Goal: Task Accomplishment & Management: Use online tool/utility

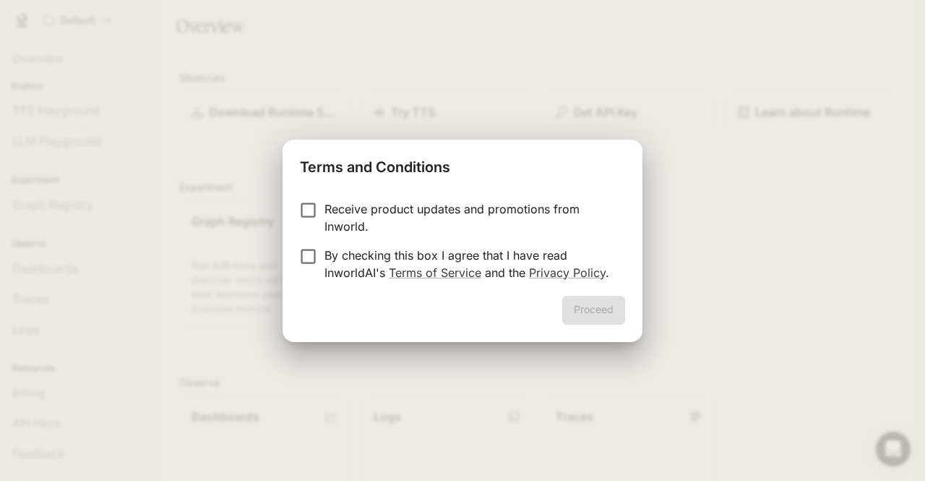
click at [340, 240] on form "Receive product updates and promotions from Inworld. By checking this box I agr…" at bounding box center [462, 240] width 325 height 81
click at [587, 312] on button "Proceed" at bounding box center [593, 310] width 63 height 29
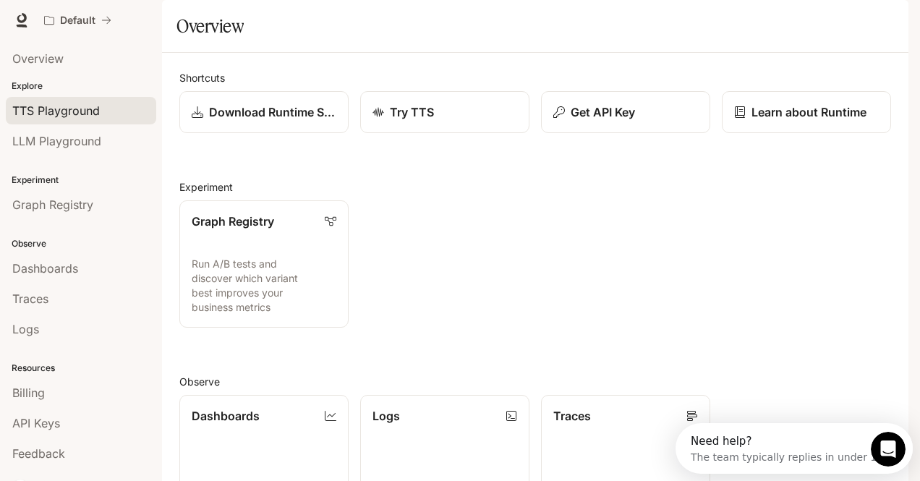
click at [64, 108] on span "TTS Playground" at bounding box center [55, 110] width 87 height 17
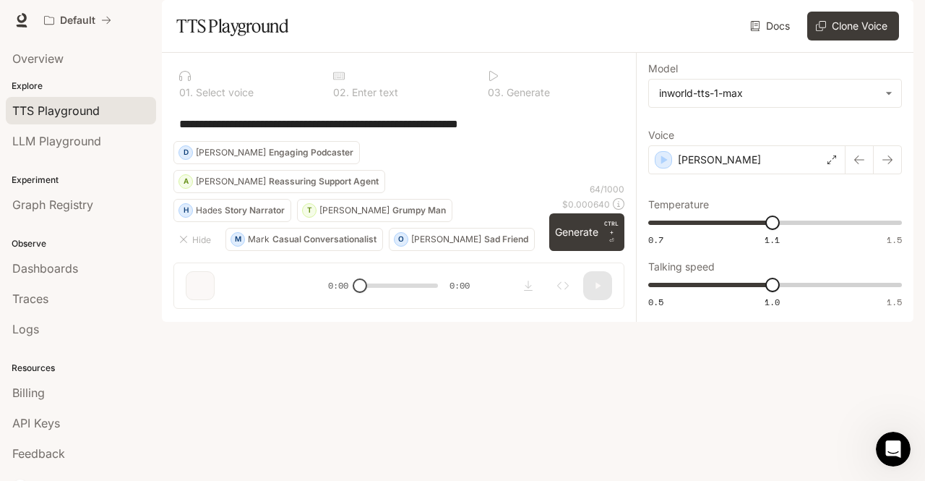
click at [573, 141] on div "**********" at bounding box center [399, 123] width 451 height 35
click at [797, 174] on div "[PERSON_NAME]" at bounding box center [746, 159] width 197 height 29
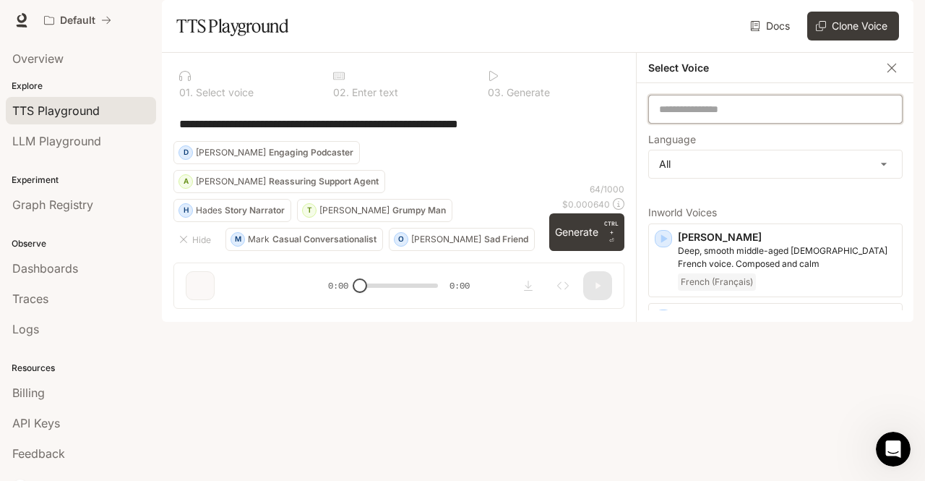
click at [763, 116] on input "text" at bounding box center [775, 109] width 253 height 14
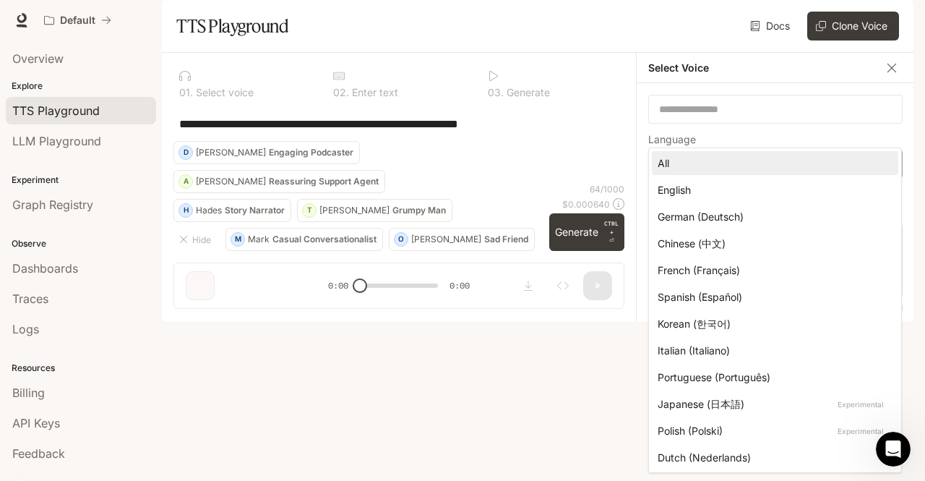
click at [752, 213] on body "**********" at bounding box center [462, 240] width 925 height 481
click at [643, 153] on div at bounding box center [462, 240] width 925 height 481
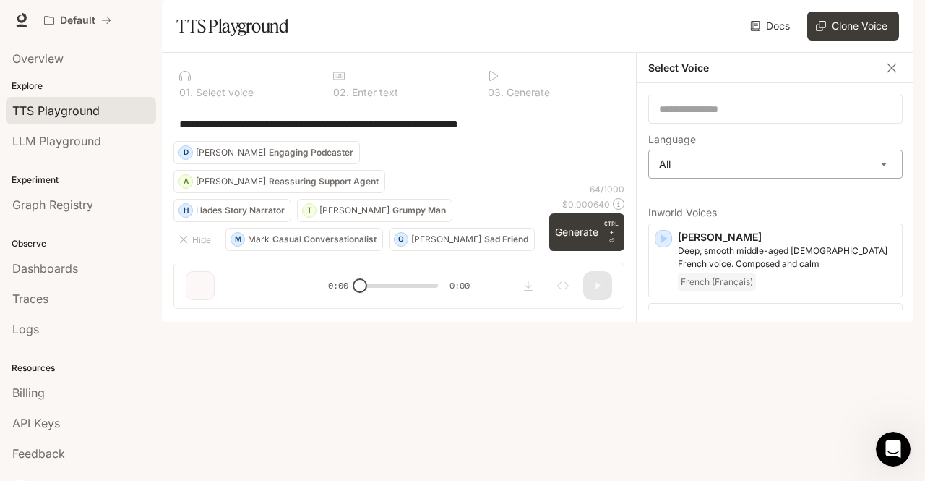
click at [675, 195] on body "**********" at bounding box center [462, 240] width 925 height 481
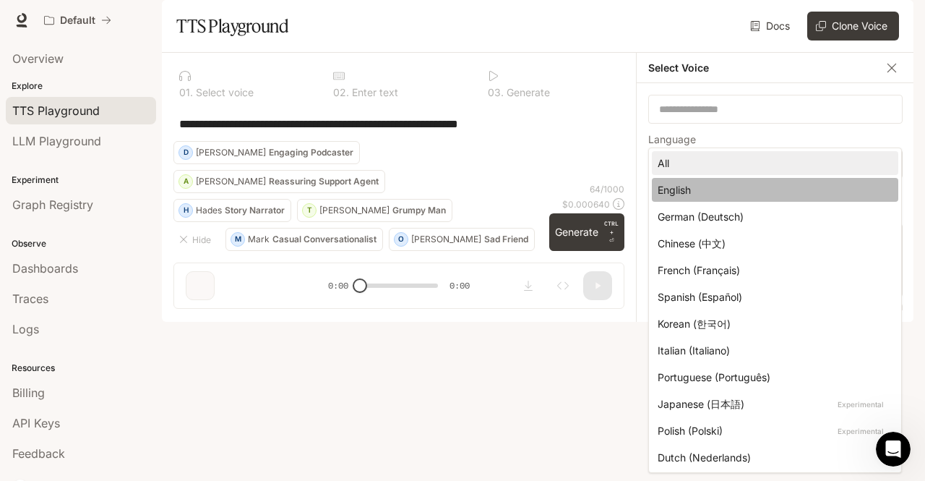
click at [680, 197] on li "English" at bounding box center [775, 190] width 247 height 24
type input "*****"
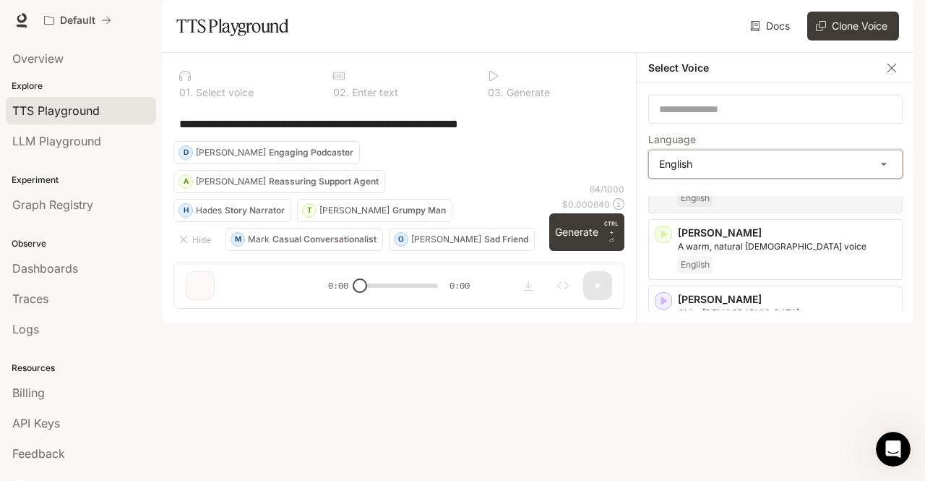
scroll to position [85, 0]
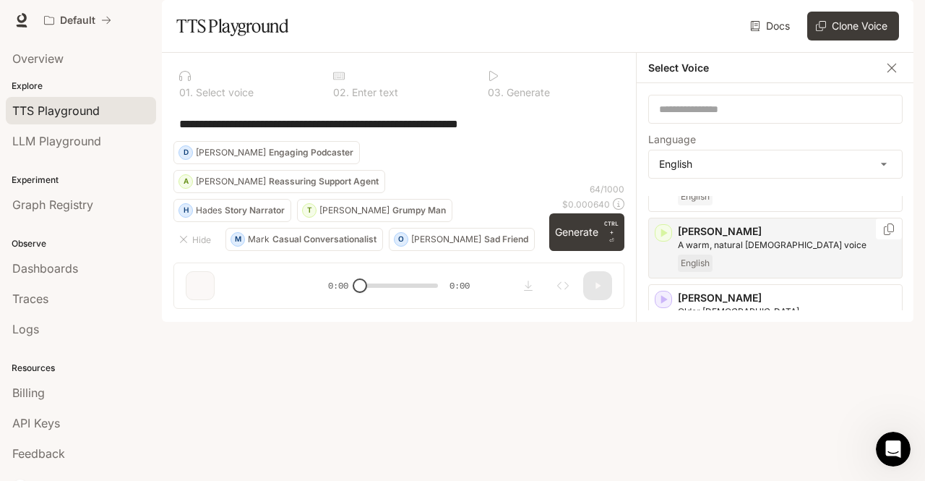
click at [663, 278] on div "Ashley A warm, natural female voice English" at bounding box center [775, 248] width 254 height 61
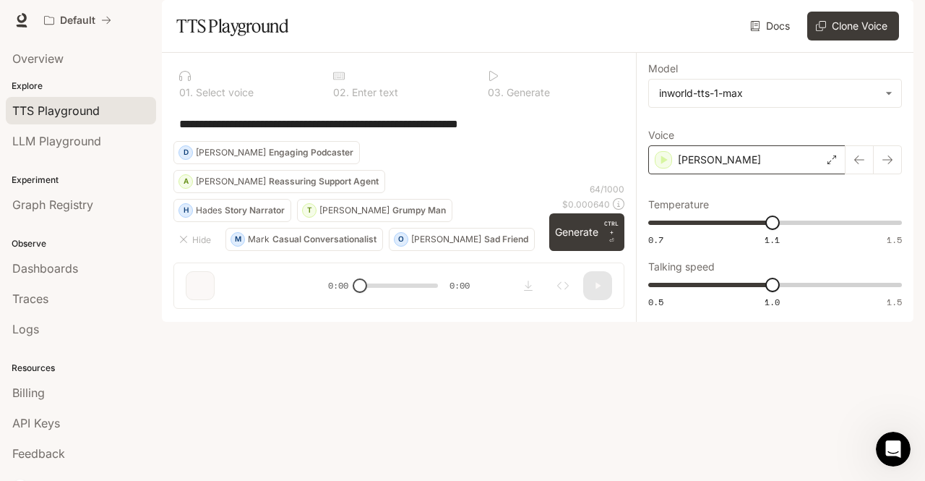
click at [823, 174] on div "[PERSON_NAME]" at bounding box center [746, 159] width 197 height 29
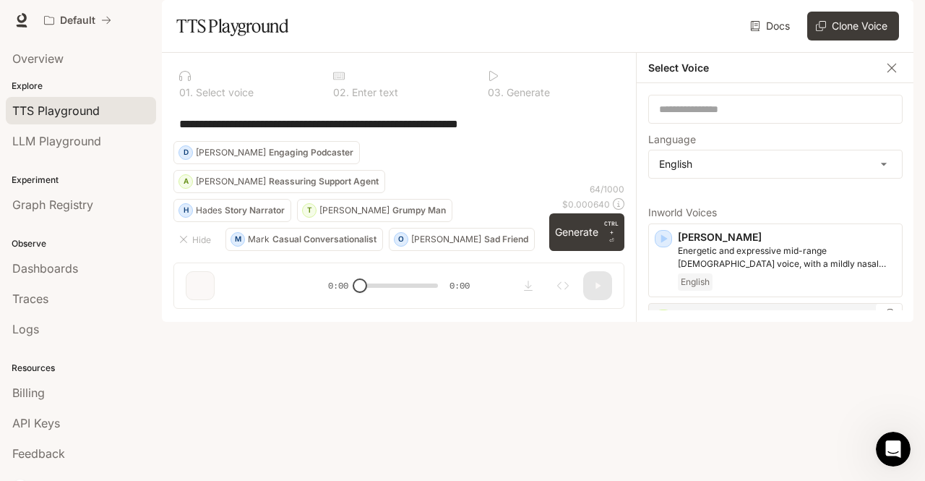
click at [659, 325] on icon "button" at bounding box center [663, 318] width 14 height 14
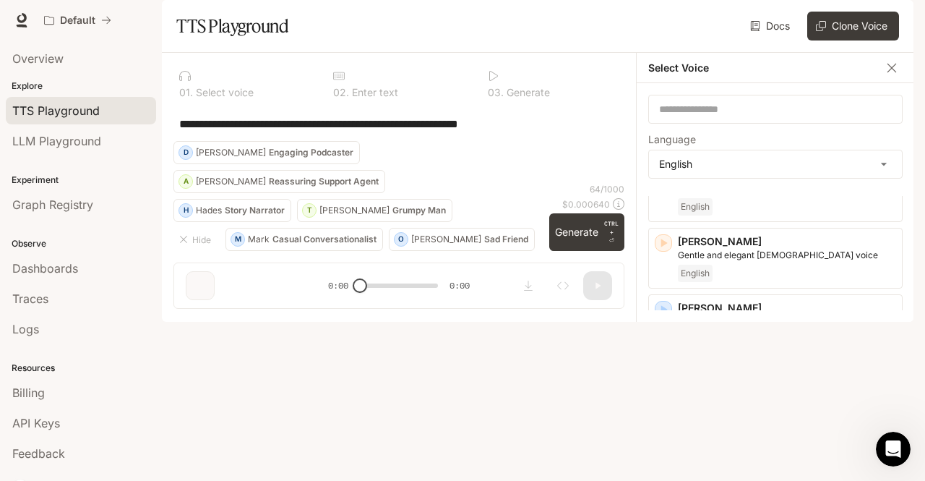
scroll to position [223, 0]
click at [661, 312] on icon "button" at bounding box center [664, 308] width 7 height 9
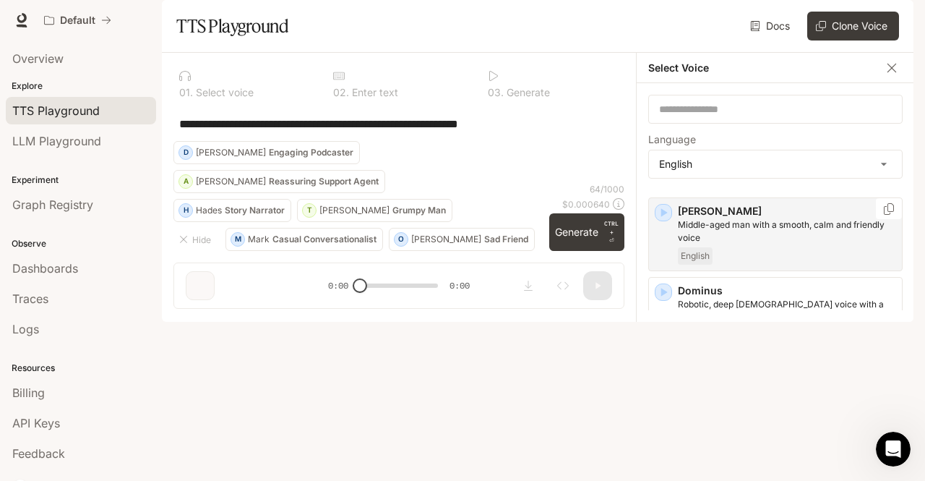
scroll to position [320, 0]
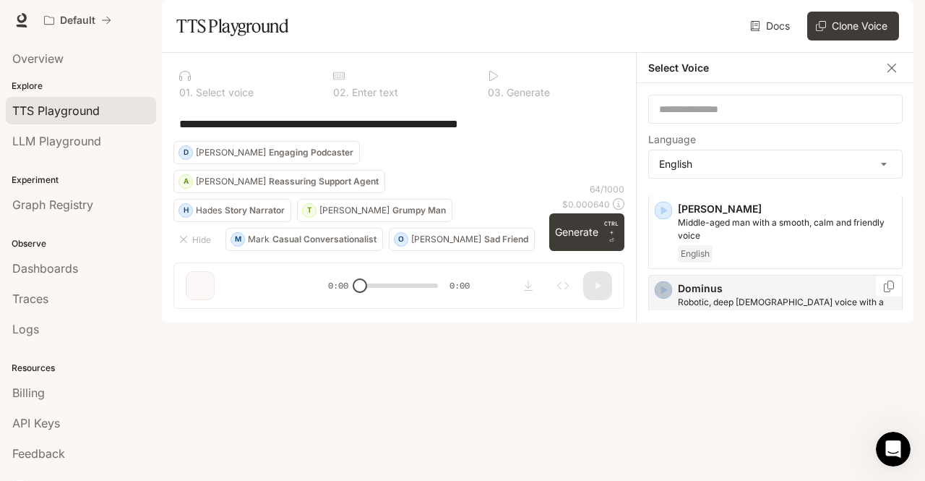
click at [665, 294] on icon "button" at bounding box center [664, 290] width 7 height 9
click at [661, 374] on icon "button" at bounding box center [664, 369] width 7 height 9
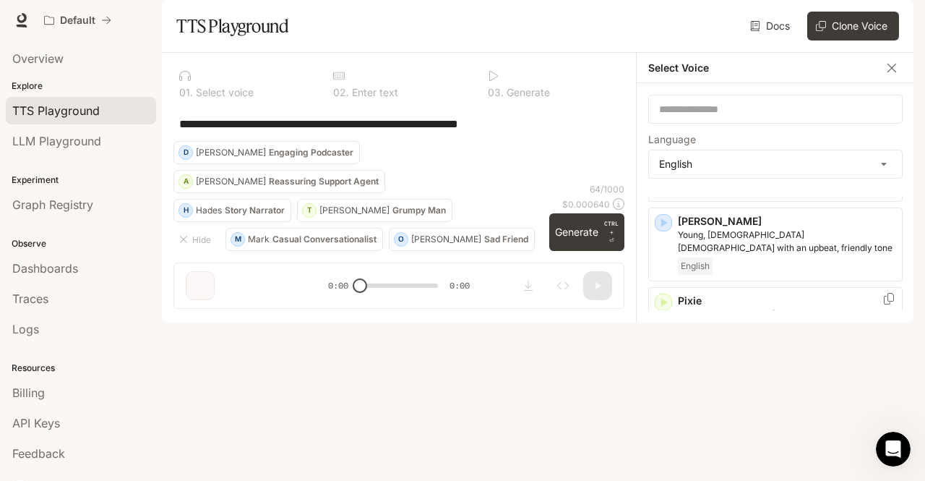
scroll to position [699, 0]
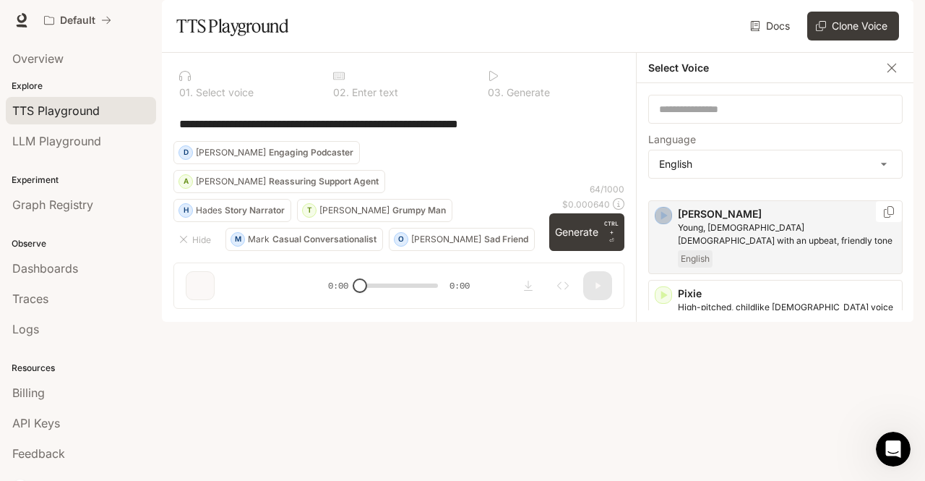
click at [667, 223] on icon "button" at bounding box center [663, 215] width 14 height 14
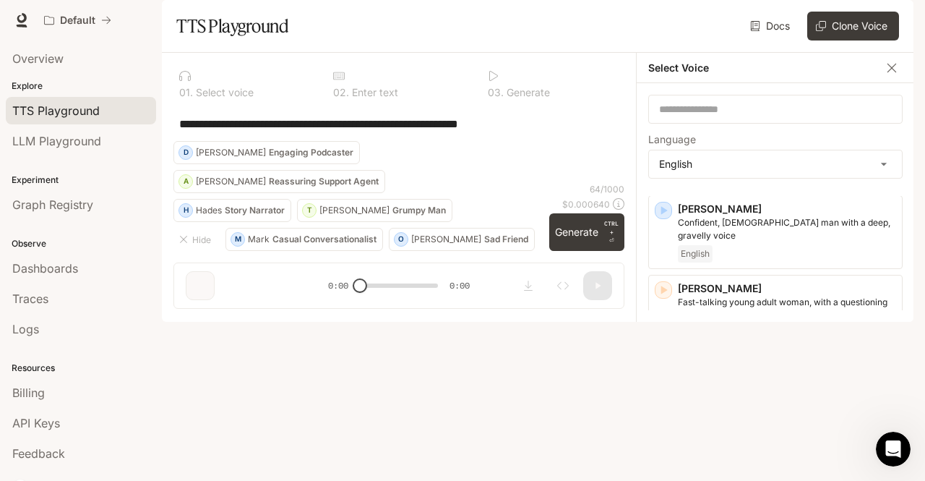
scroll to position [865, 0]
click at [661, 293] on icon "button" at bounding box center [664, 288] width 7 height 9
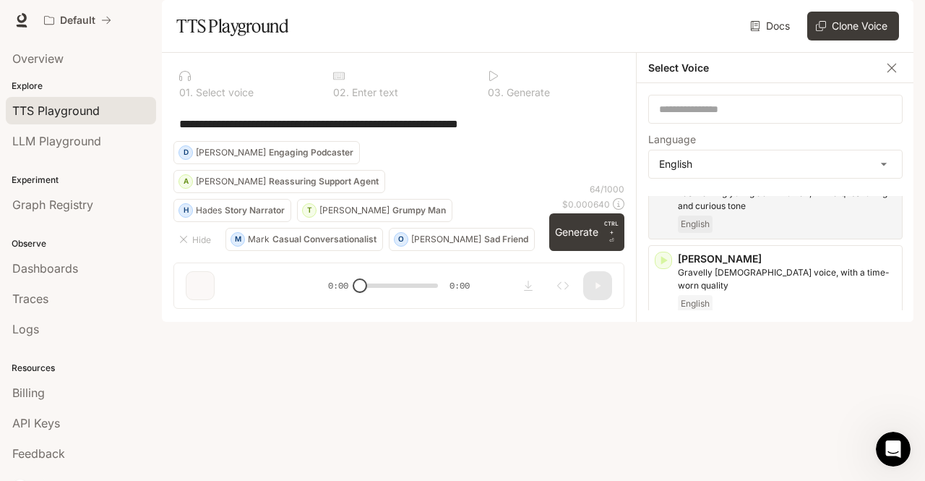
scroll to position [980, 0]
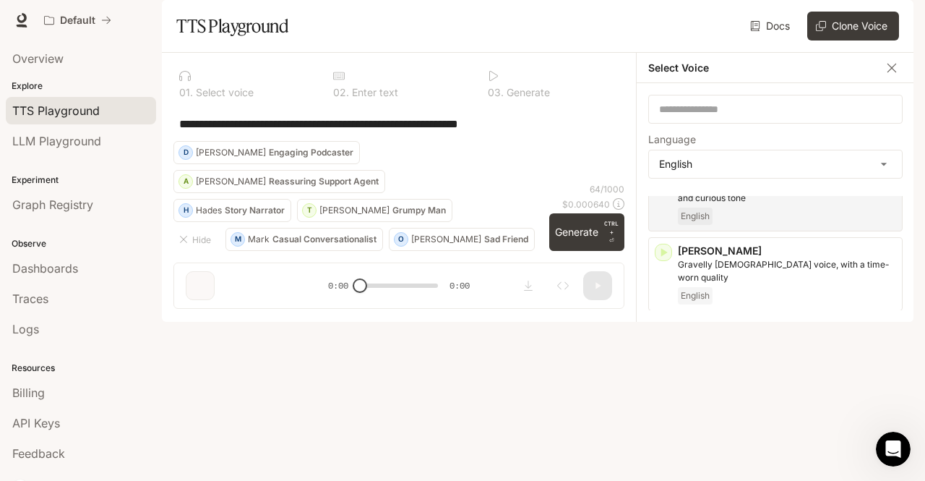
click at [664, 407] on icon "button" at bounding box center [664, 411] width 7 height 9
click at [722, 403] on p "Wendy" at bounding box center [787, 410] width 218 height 14
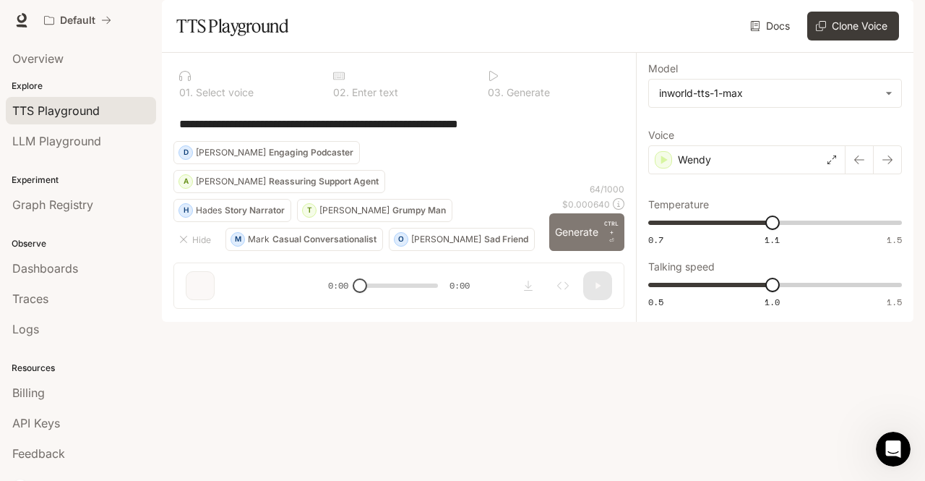
click at [565, 251] on button "Generate CTRL + ⏎" at bounding box center [586, 232] width 75 height 38
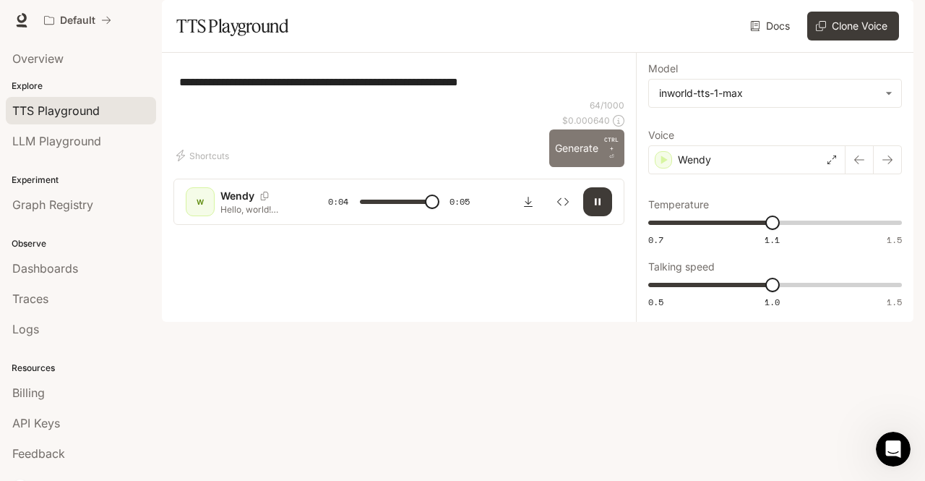
type input "*"
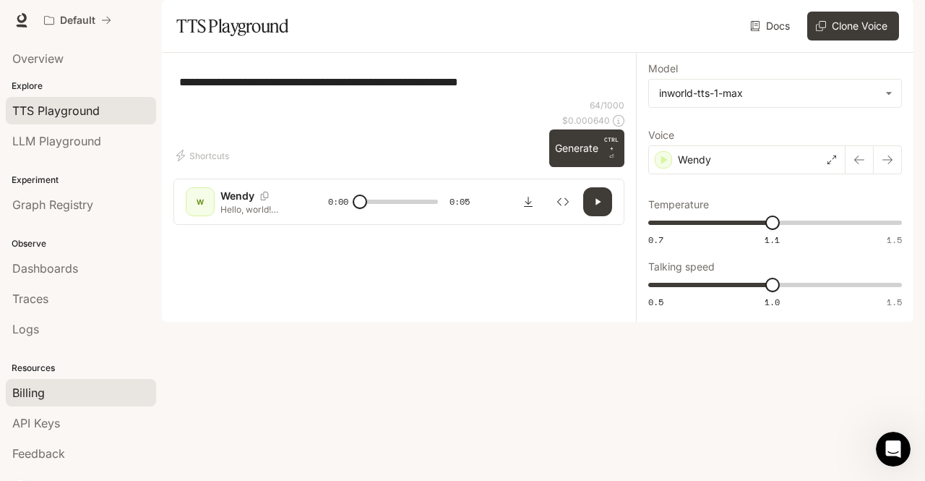
click at [22, 387] on span "Billing" at bounding box center [28, 392] width 33 height 17
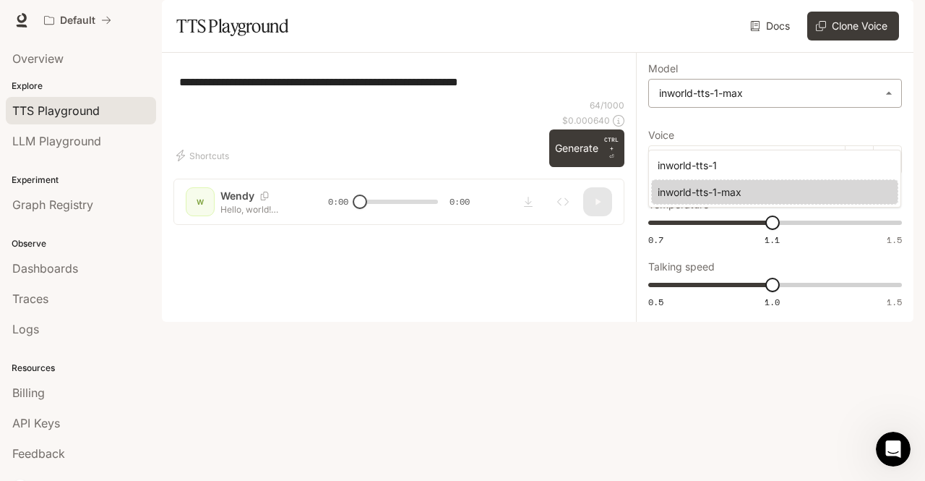
click at [723, 134] on body "**********" at bounding box center [462, 240] width 925 height 481
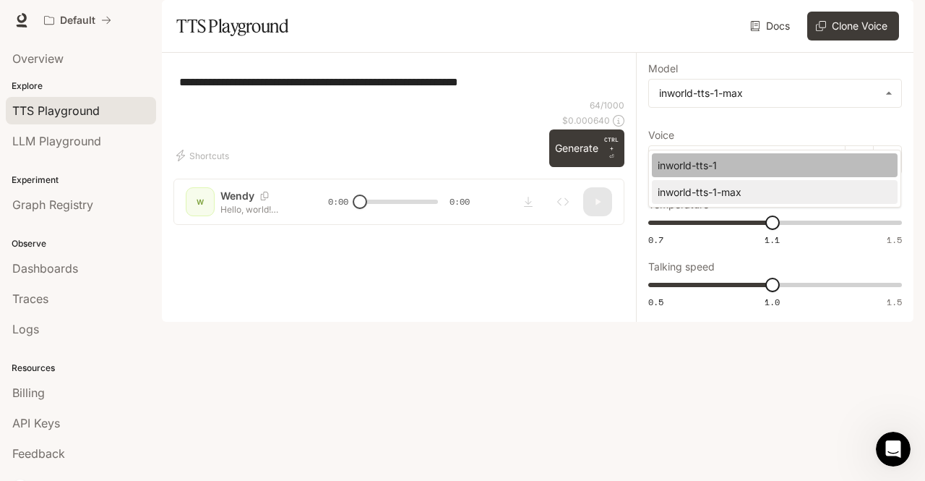
click at [711, 163] on div "inworld-tts-1" at bounding box center [772, 165] width 228 height 15
type input "**********"
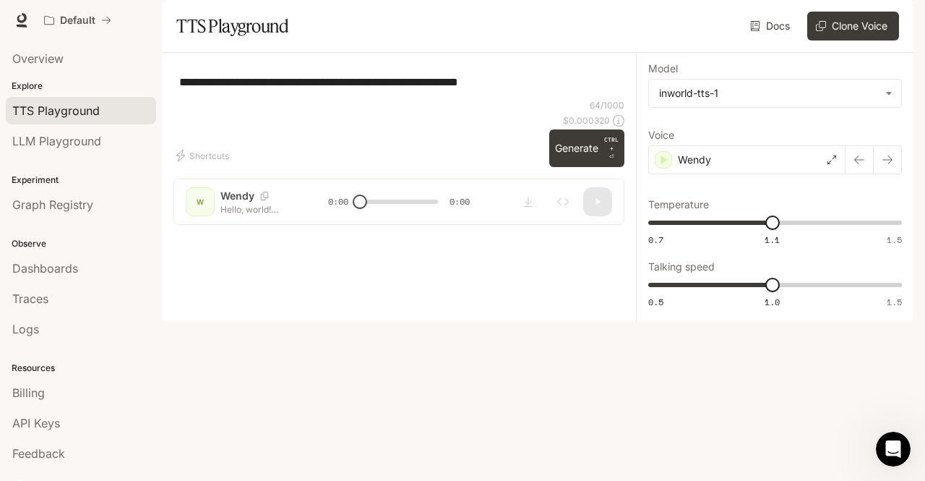
click at [703, 215] on div "**********" at bounding box center [775, 187] width 254 height 246
click at [716, 174] on div "Wendy" at bounding box center [746, 159] width 197 height 29
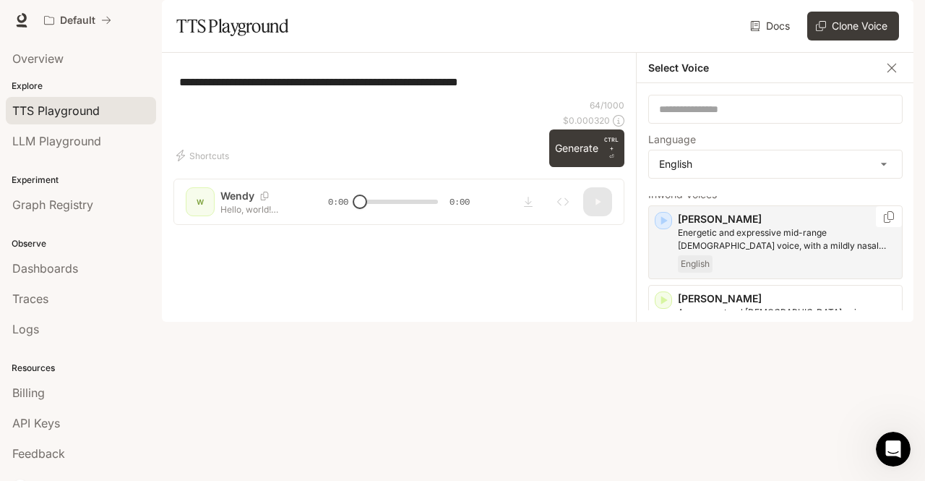
scroll to position [19, 0]
click at [664, 224] on icon "button" at bounding box center [664, 219] width 7 height 9
click at [680, 145] on p "Language" at bounding box center [672, 139] width 48 height 10
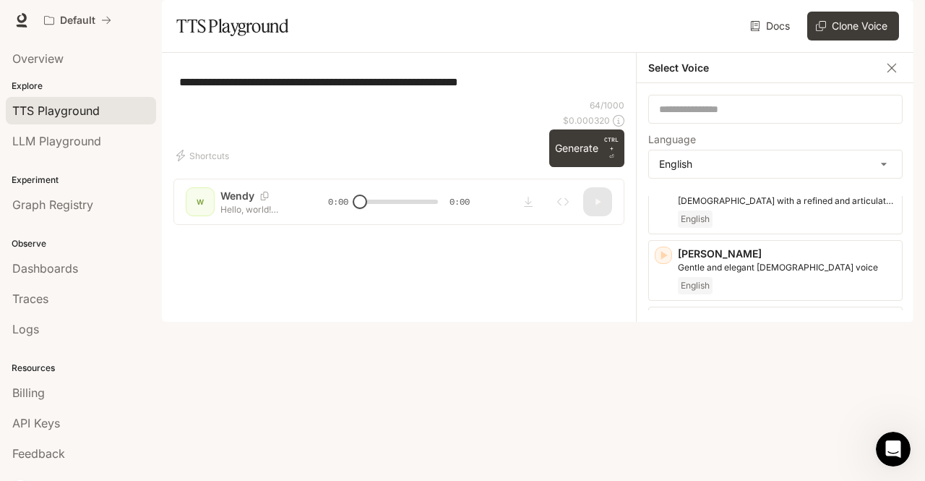
scroll to position [215, 0]
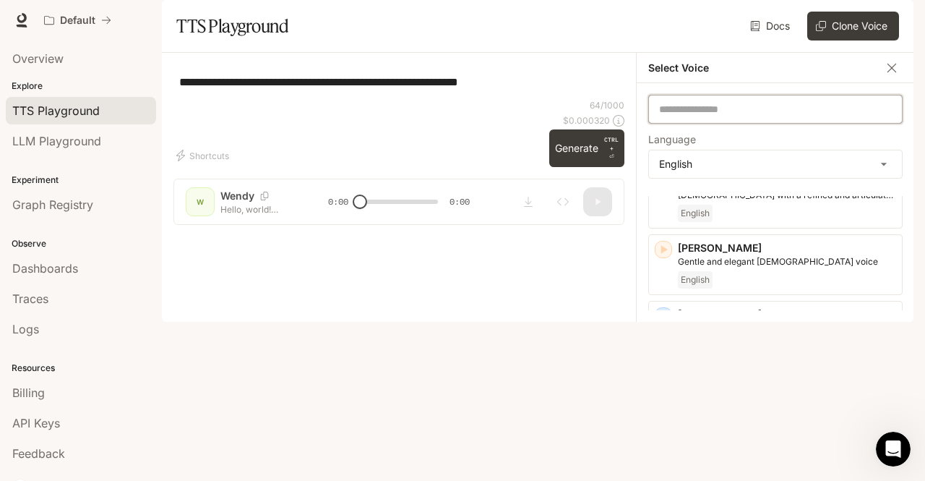
click at [705, 116] on input "text" at bounding box center [775, 109] width 253 height 14
click at [804, 202] on body "**********" at bounding box center [462, 240] width 925 height 481
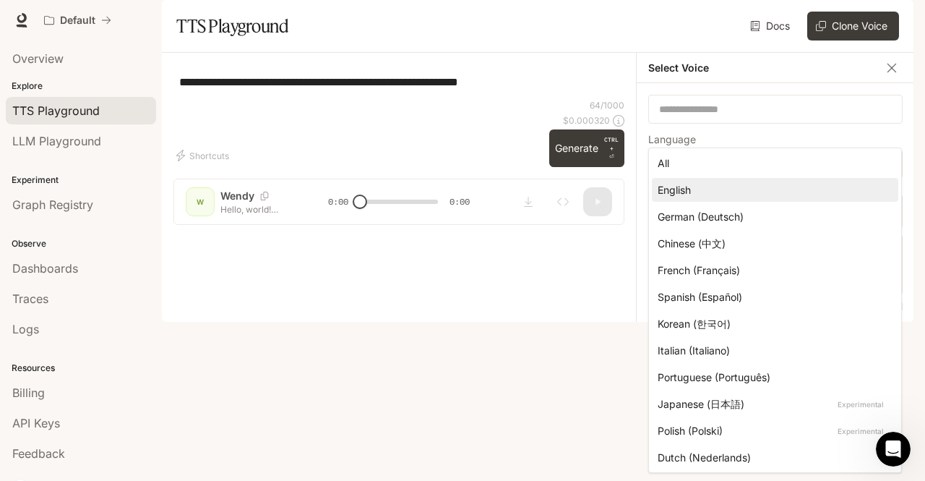
click at [771, 115] on div at bounding box center [462, 240] width 925 height 481
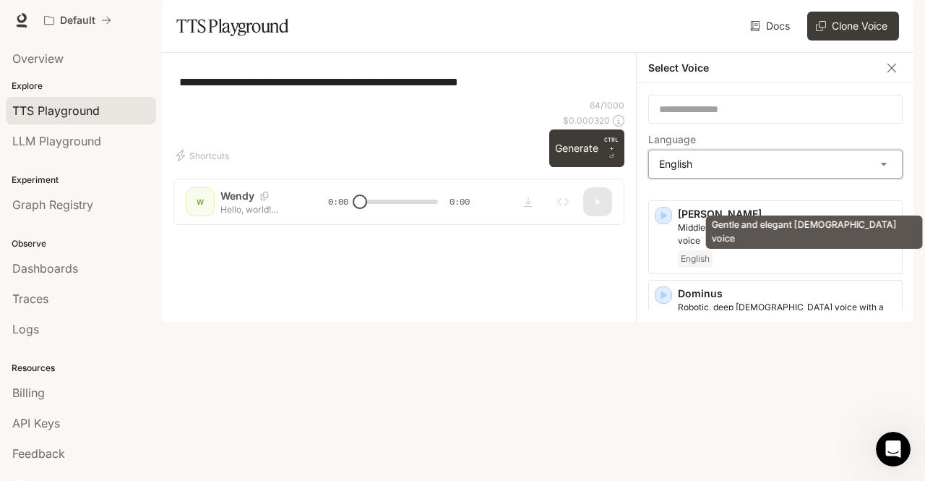
scroll to position [316, 0]
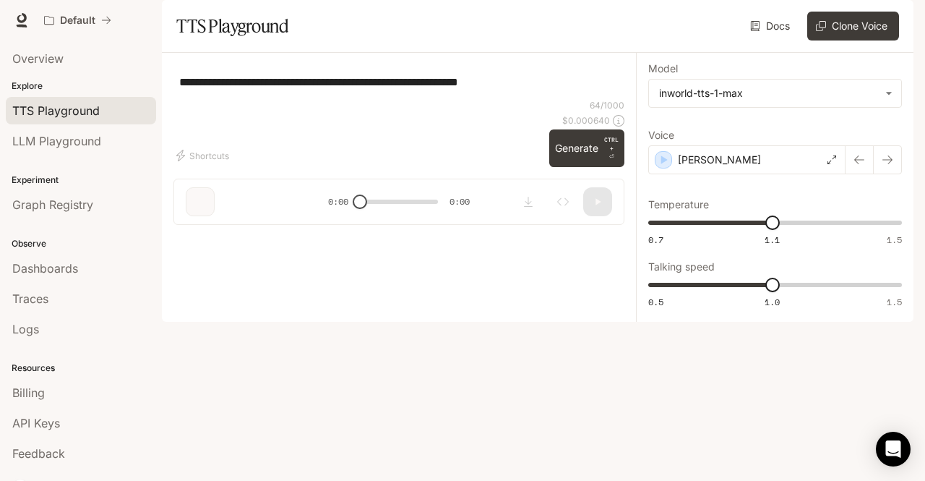
type input "**********"
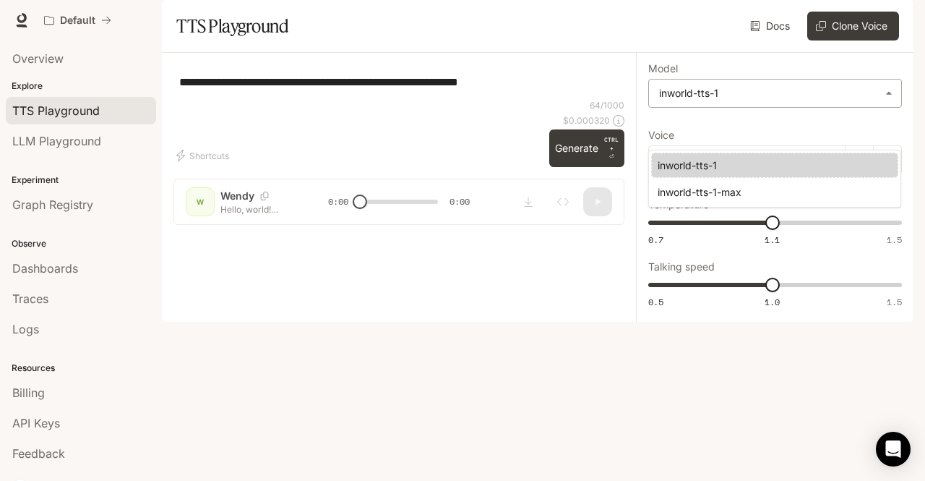
click at [678, 123] on body "**********" at bounding box center [462, 240] width 925 height 481
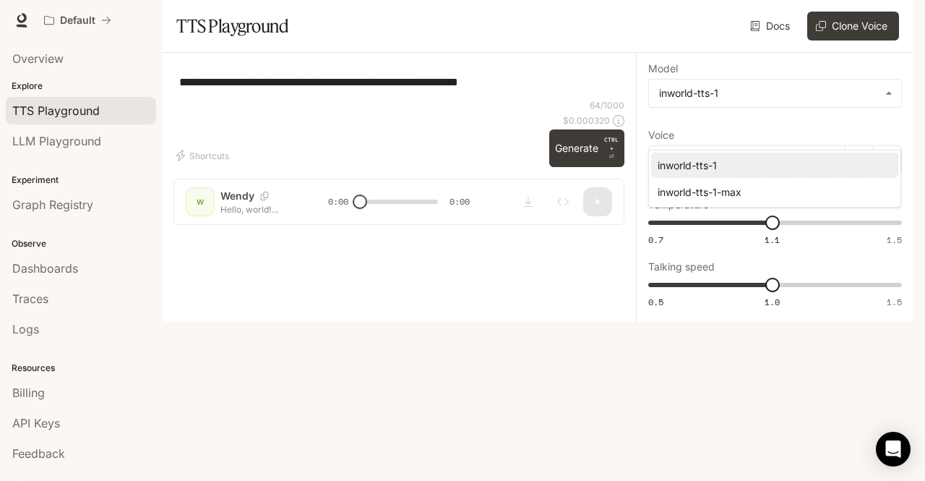
click at [676, 160] on div "inworld-tts-1" at bounding box center [772, 165] width 228 height 15
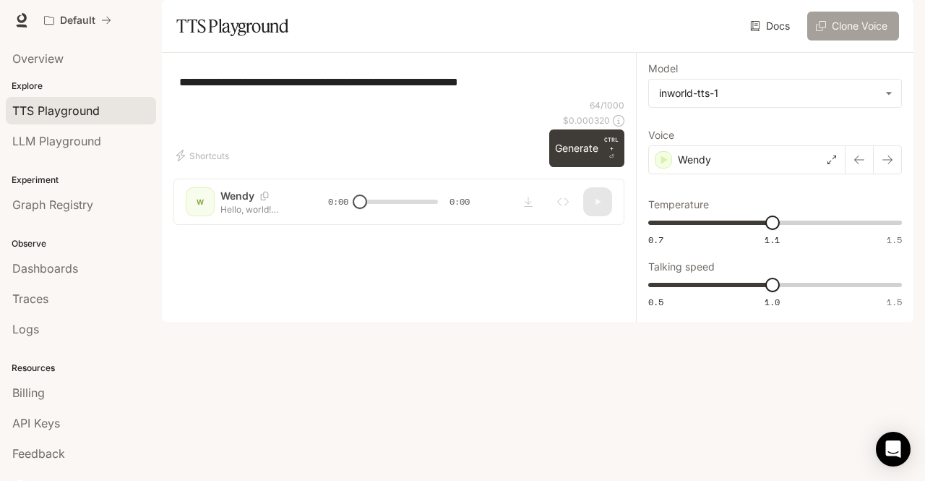
click at [833, 40] on button "Clone Voice" at bounding box center [854, 26] width 92 height 29
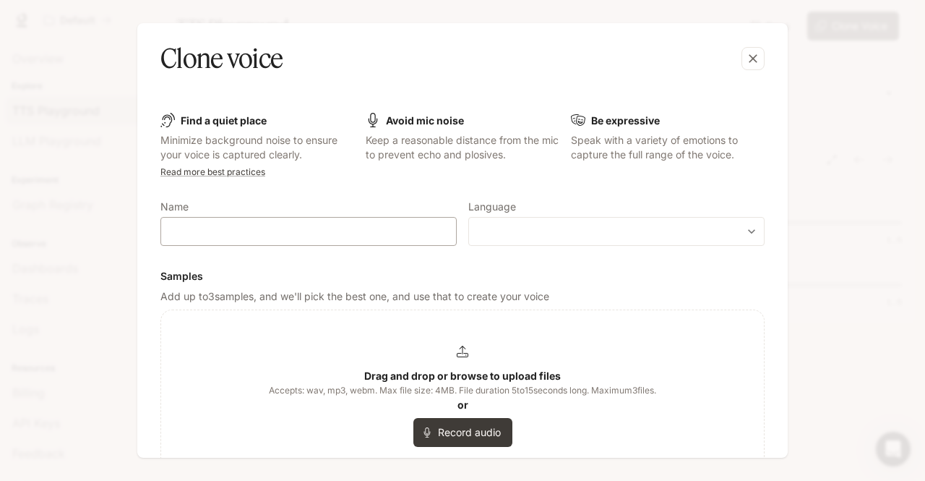
click at [318, 239] on div "​" at bounding box center [308, 231] width 296 height 29
type input "******"
click at [496, 242] on div "​ ​" at bounding box center [616, 231] width 296 height 29
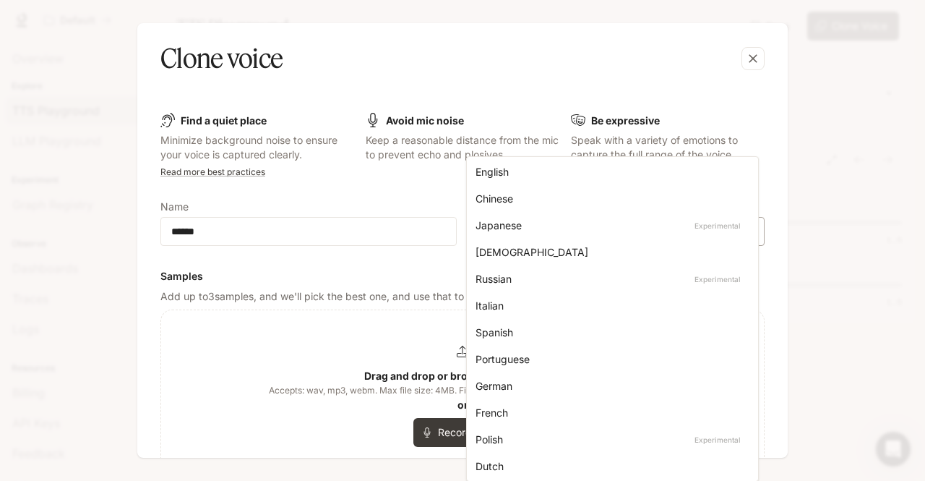
click at [748, 233] on body "**********" at bounding box center [462, 240] width 925 height 481
click at [654, 171] on div "English" at bounding box center [610, 171] width 268 height 15
type input "*****"
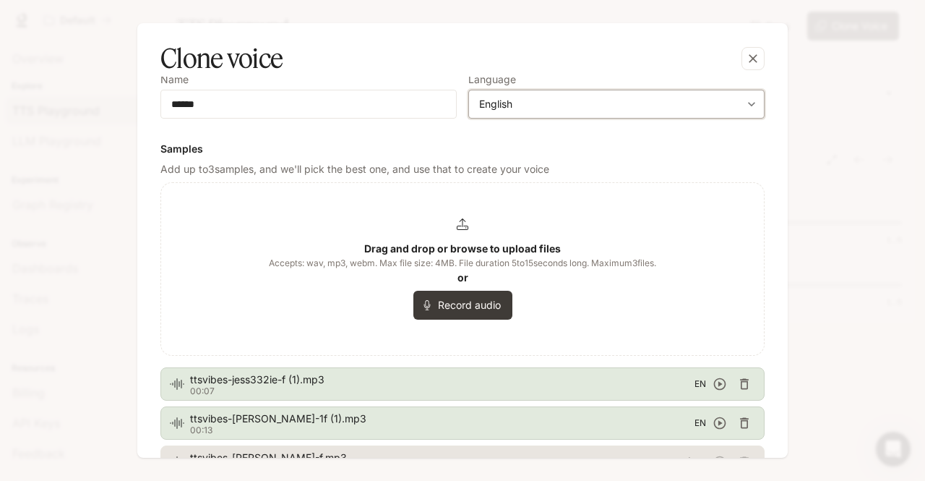
scroll to position [291, 0]
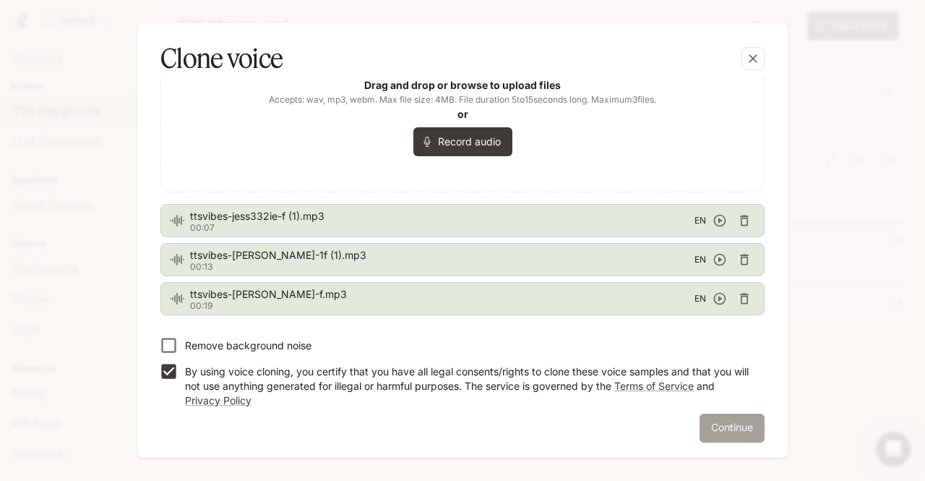
click at [714, 416] on button "Continue" at bounding box center [732, 428] width 65 height 29
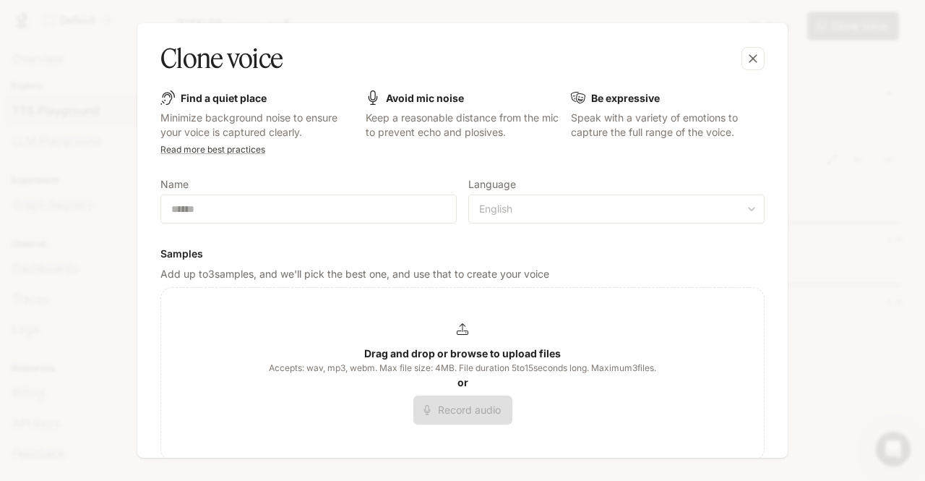
scroll to position [0, 0]
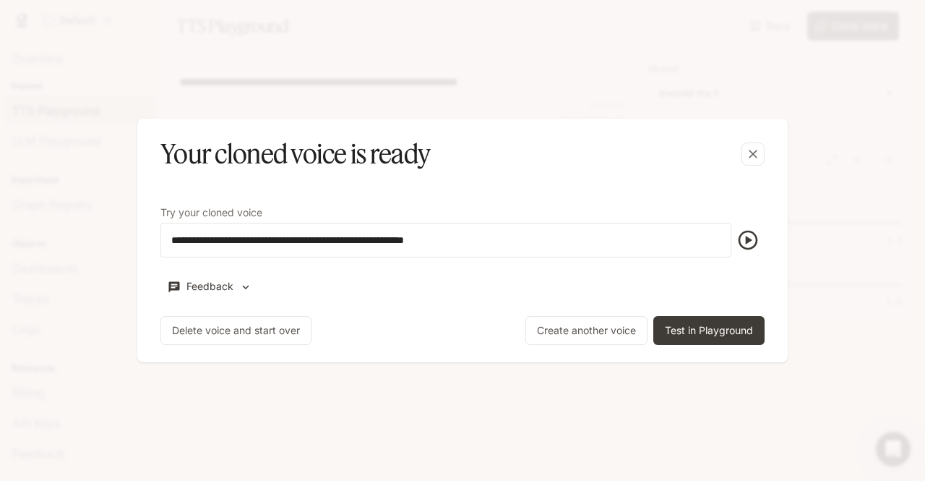
click at [753, 234] on icon "button" at bounding box center [749, 241] width 20 height 20
click at [755, 234] on icon "button" at bounding box center [749, 241] width 20 height 20
click at [743, 325] on button "Test in Playground" at bounding box center [709, 330] width 111 height 29
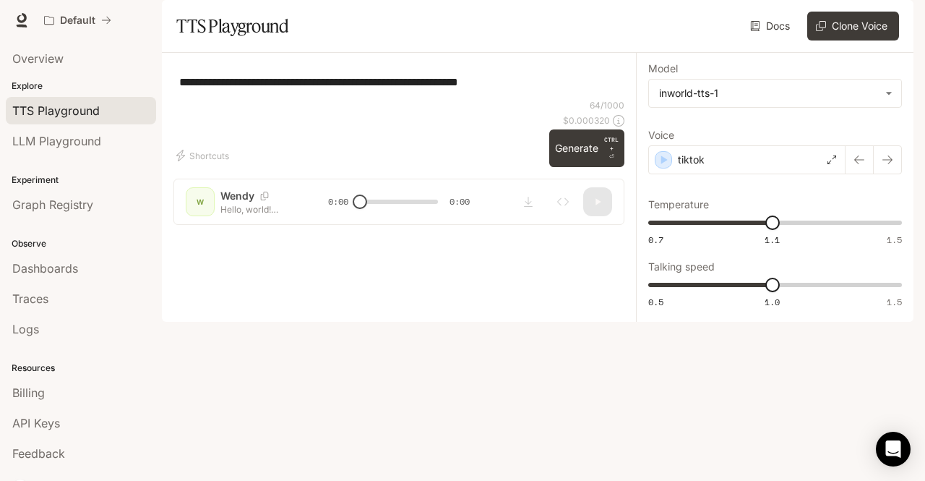
click at [506, 90] on textarea "**********" at bounding box center [399, 82] width 440 height 17
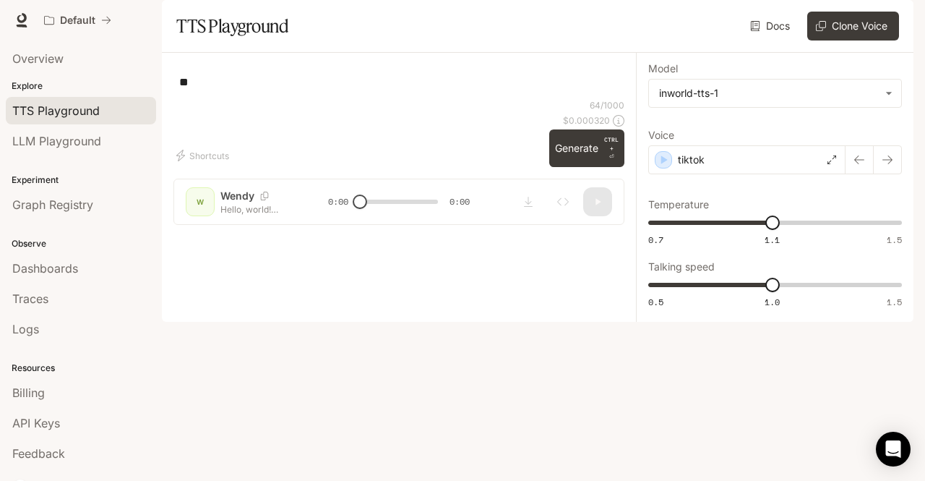
type textarea "*"
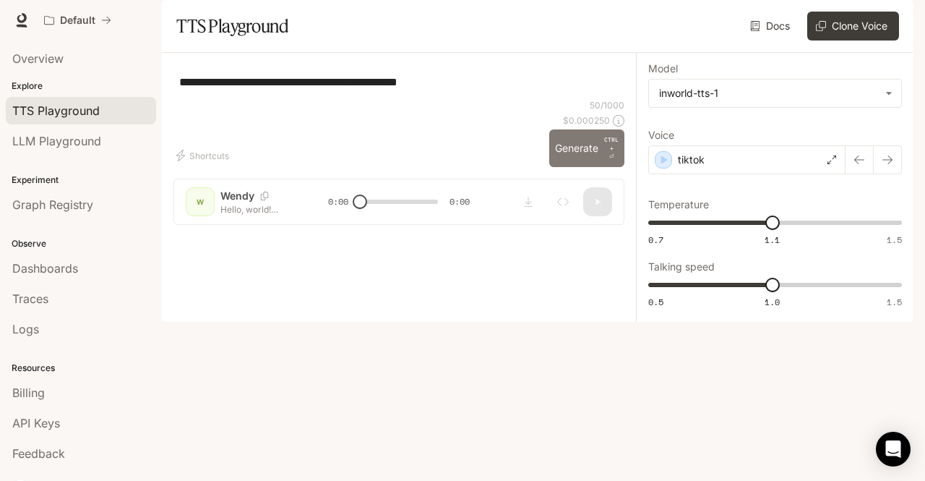
type textarea "**********"
click at [589, 167] on button "Generate CTRL + ⏎" at bounding box center [586, 148] width 75 height 38
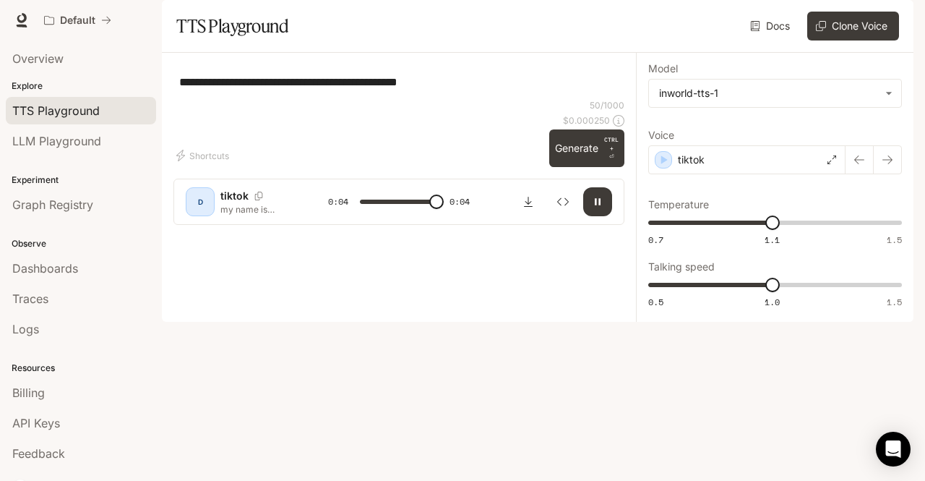
type input "*"
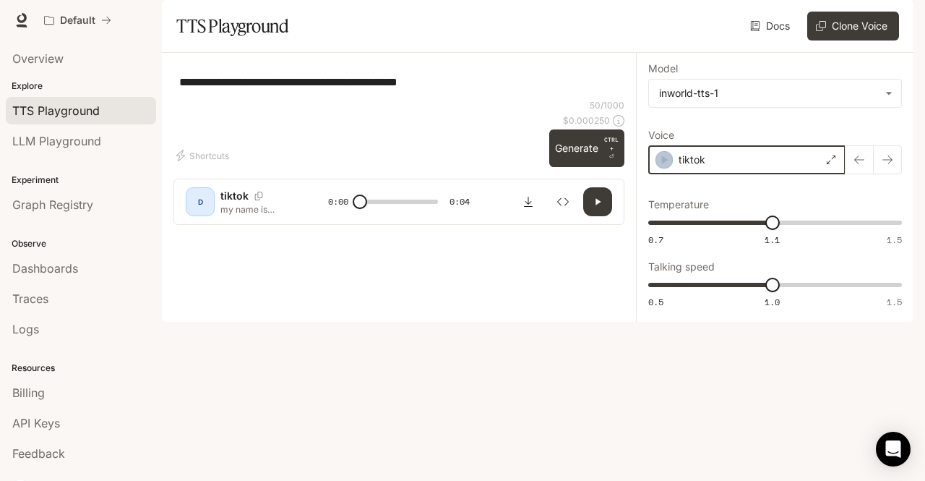
click at [661, 167] on icon "button" at bounding box center [664, 160] width 14 height 14
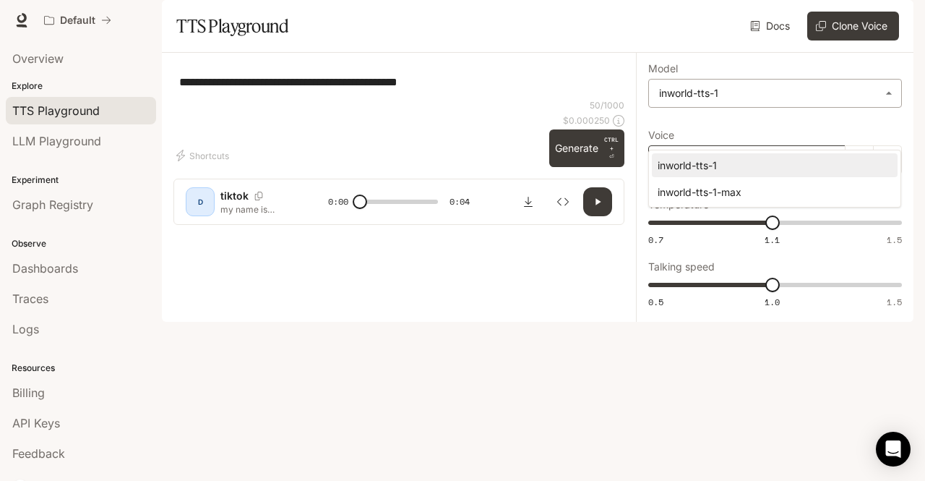
click at [693, 139] on body "**********" at bounding box center [462, 240] width 925 height 481
drag, startPoint x: 647, startPoint y: 162, endPoint x: 726, endPoint y: 137, distance: 82.8
click at [726, 137] on div at bounding box center [462, 240] width 925 height 481
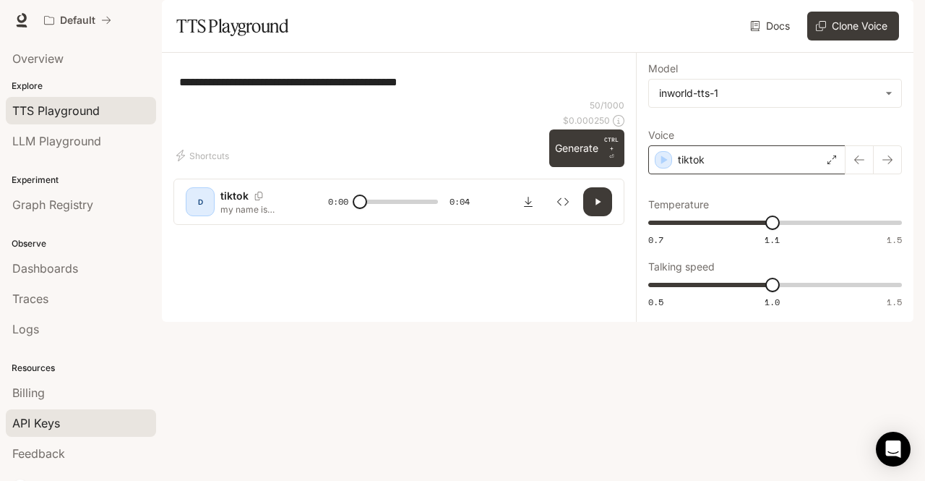
click at [43, 417] on span "API Keys" at bounding box center [36, 422] width 48 height 17
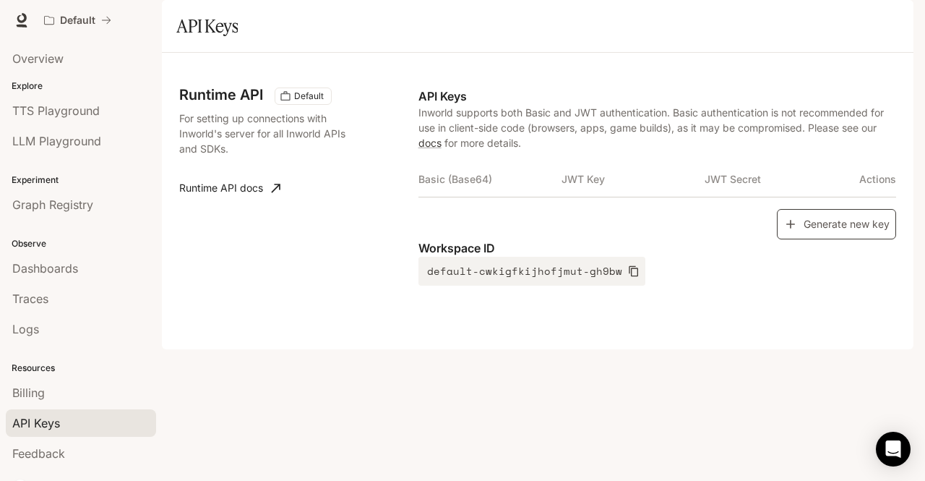
click at [843, 240] on button "Generate new key" at bounding box center [836, 224] width 119 height 31
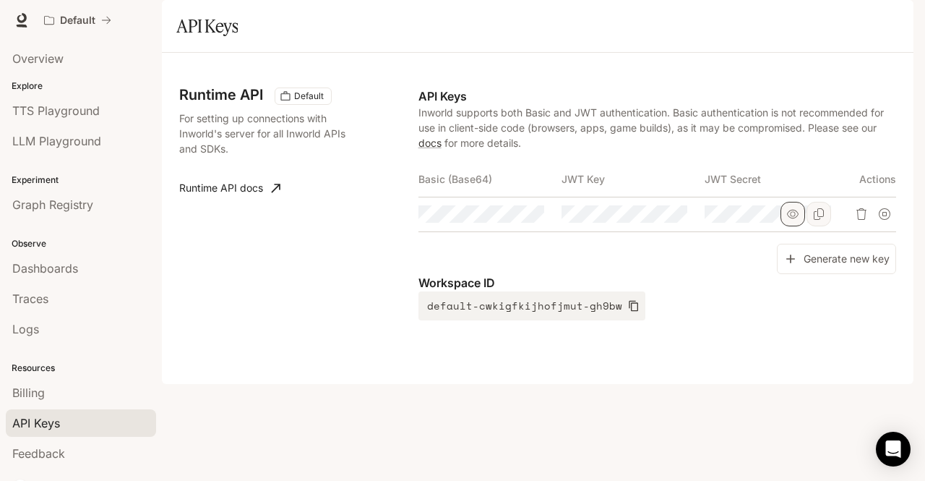
click at [795, 220] on icon "button" at bounding box center [793, 214] width 12 height 12
click at [499, 226] on button "button" at bounding box center [506, 214] width 25 height 25
click at [639, 226] on button "button" at bounding box center [649, 214] width 25 height 25
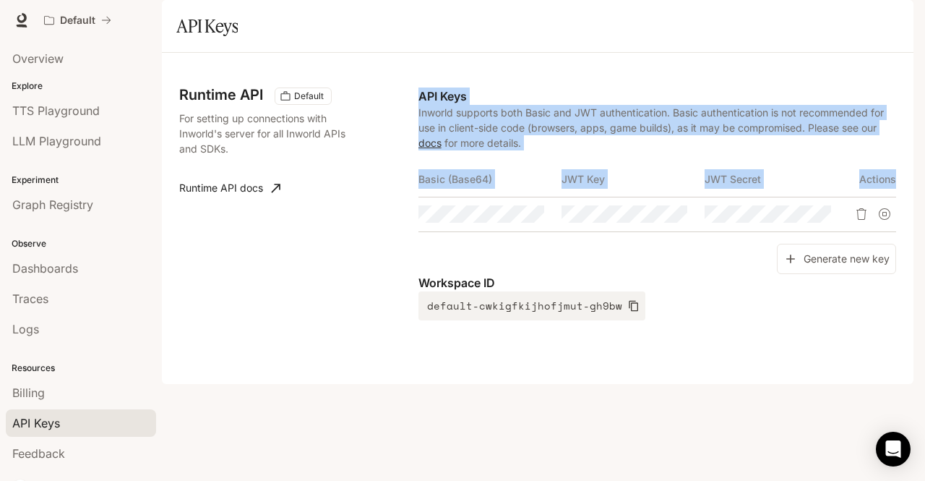
drag, startPoint x: 400, startPoint y: 213, endPoint x: 788, endPoint y: 268, distance: 392.1
click at [788, 268] on div "Runtime API Default For setting up connections with Inworld's server for all In…" at bounding box center [537, 218] width 717 height 296
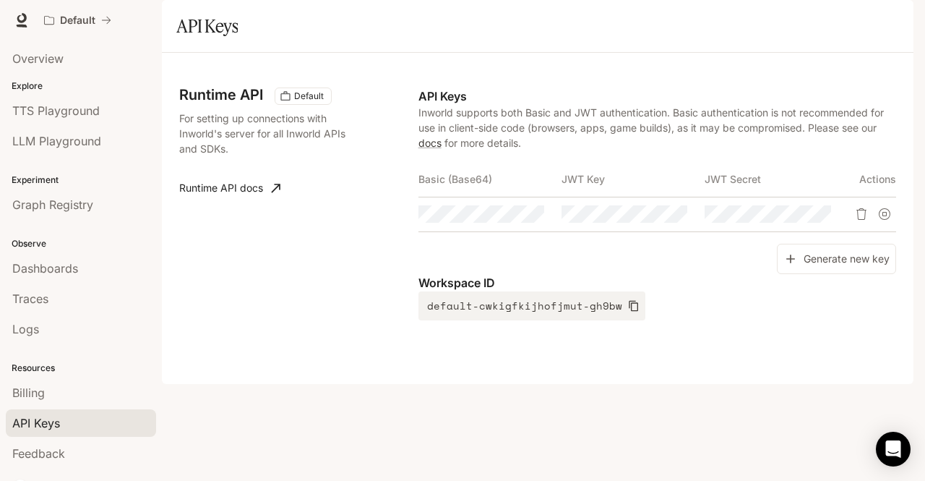
drag, startPoint x: 750, startPoint y: 277, endPoint x: 419, endPoint y: 209, distance: 338.0
click at [419, 209] on div "Basic (Base64) JWT Key JWT Secret Actions" at bounding box center [658, 203] width 478 height 82
click at [393, 153] on div "Runtime API Default For setting up connections with Inworld's server for all In…" at bounding box center [298, 203] width 239 height 233
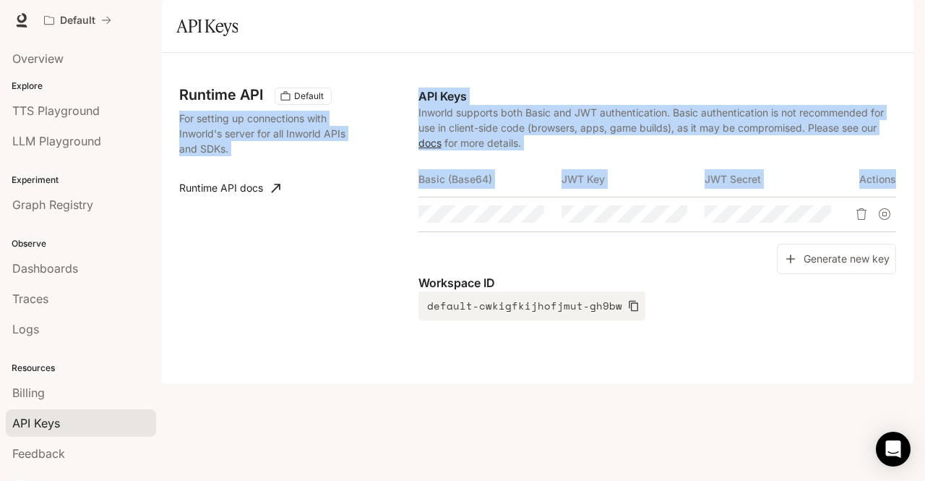
drag, startPoint x: 408, startPoint y: 135, endPoint x: 806, endPoint y: 265, distance: 418.4
click at [797, 265] on div "Runtime API Default For setting up connections with Inworld's server for all In…" at bounding box center [537, 218] width 717 height 296
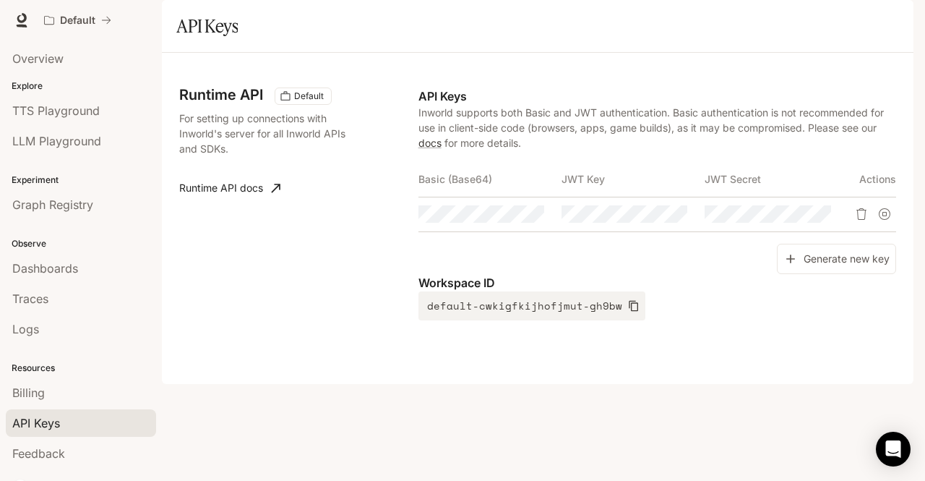
click at [818, 231] on td at bounding box center [776, 214] width 143 height 35
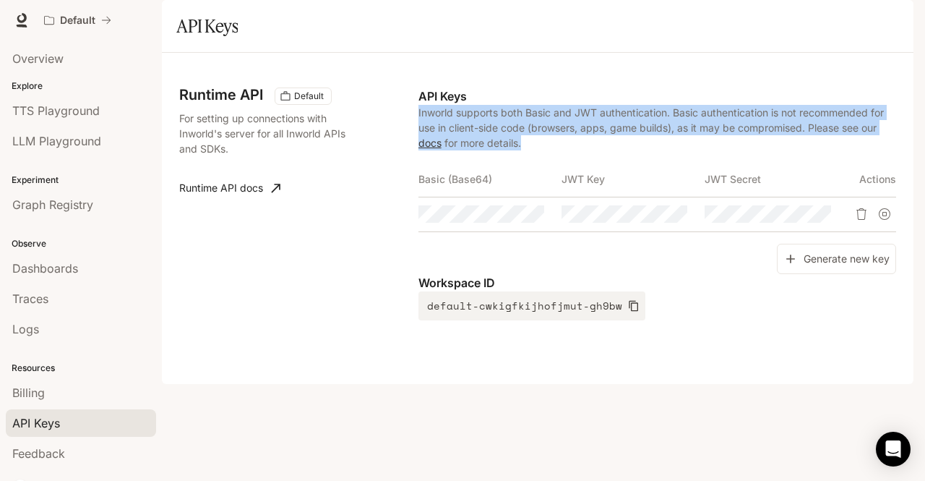
drag, startPoint x: 841, startPoint y: 276, endPoint x: 639, endPoint y: 114, distance: 259.7
click at [639, 114] on div "Runtime API Default For setting up connections with Inworld's server for all In…" at bounding box center [537, 218] width 717 height 296
copy div "Inworld supports both Basic and JWT authentication. Basic authentication is not…"
click at [64, 114] on span "TTS Playground" at bounding box center [55, 110] width 87 height 17
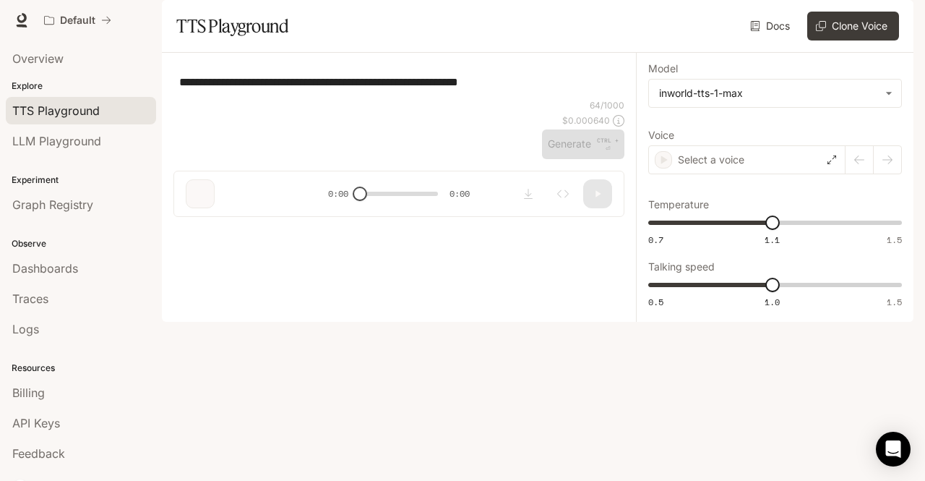
type textarea "**********"
type input "**********"
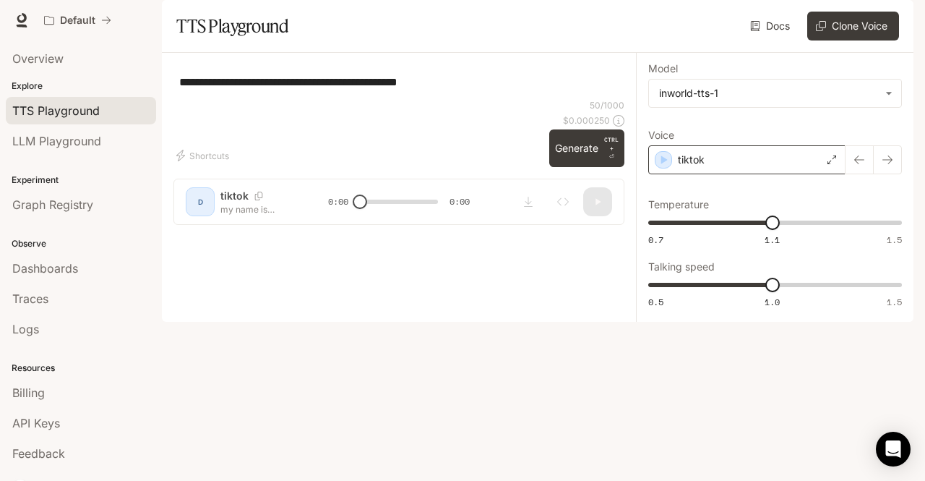
click at [753, 174] on div "tiktok" at bounding box center [746, 159] width 197 height 29
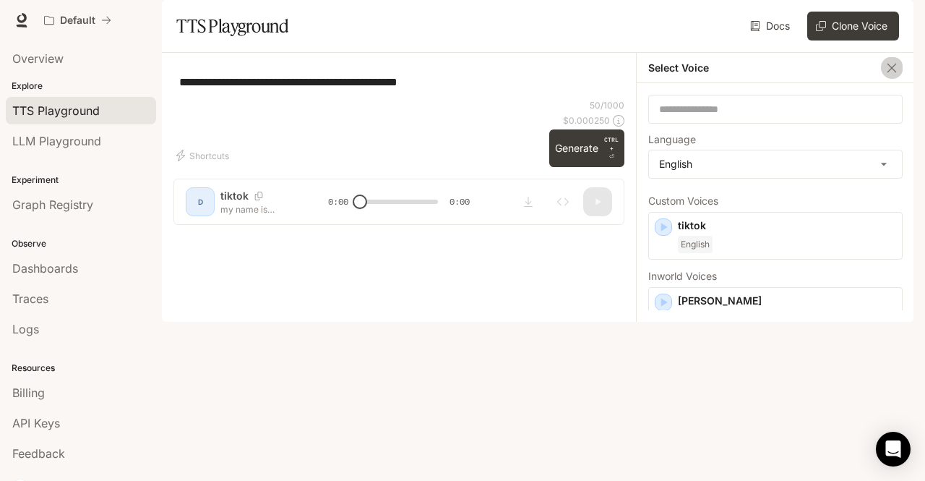
click at [883, 79] on button "button" at bounding box center [892, 68] width 22 height 22
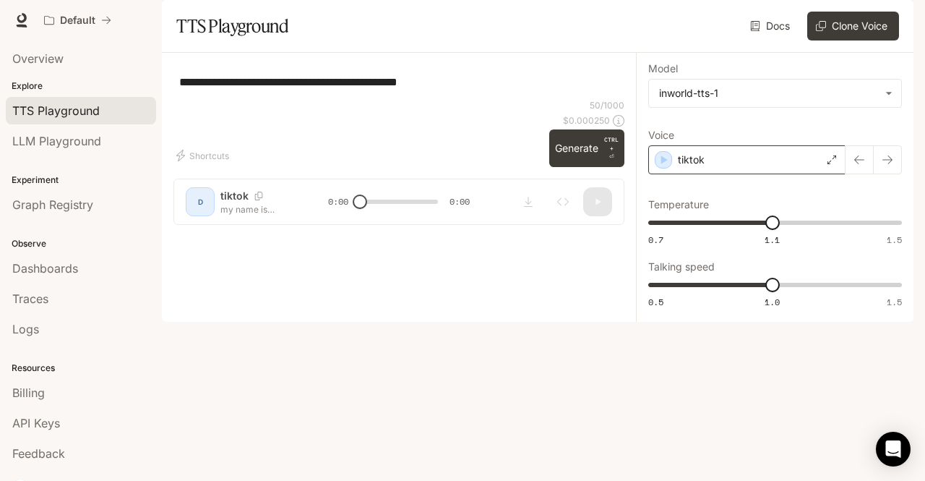
click at [774, 174] on div "tiktok" at bounding box center [746, 159] width 197 height 29
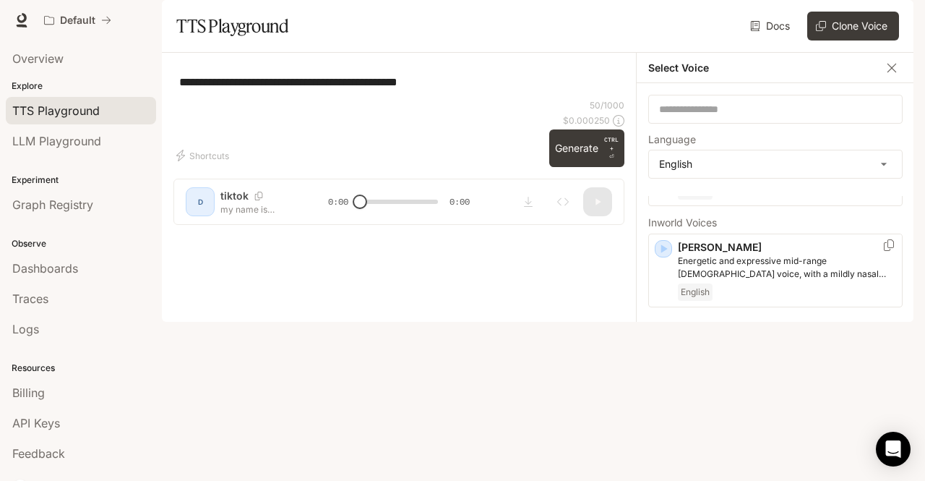
scroll to position [55, 0]
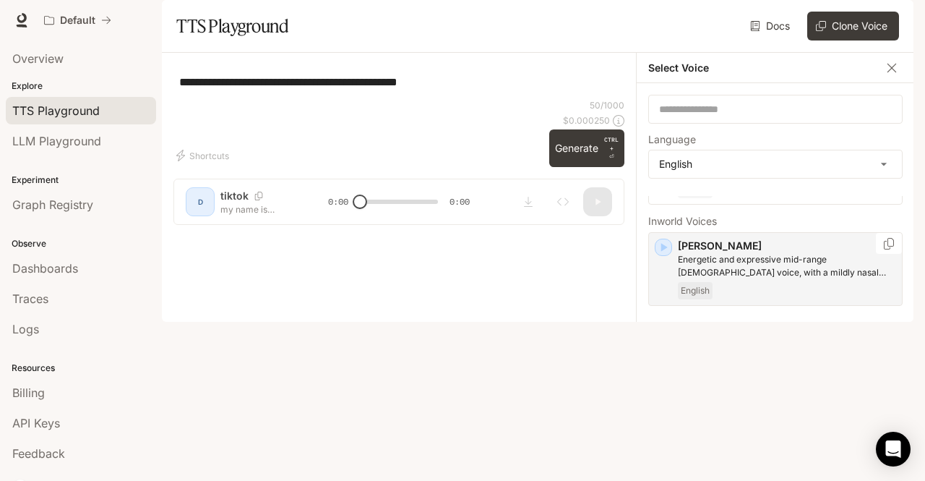
click at [665, 254] on icon "button" at bounding box center [663, 247] width 14 height 14
click at [659, 334] on icon "button" at bounding box center [663, 327] width 14 height 14
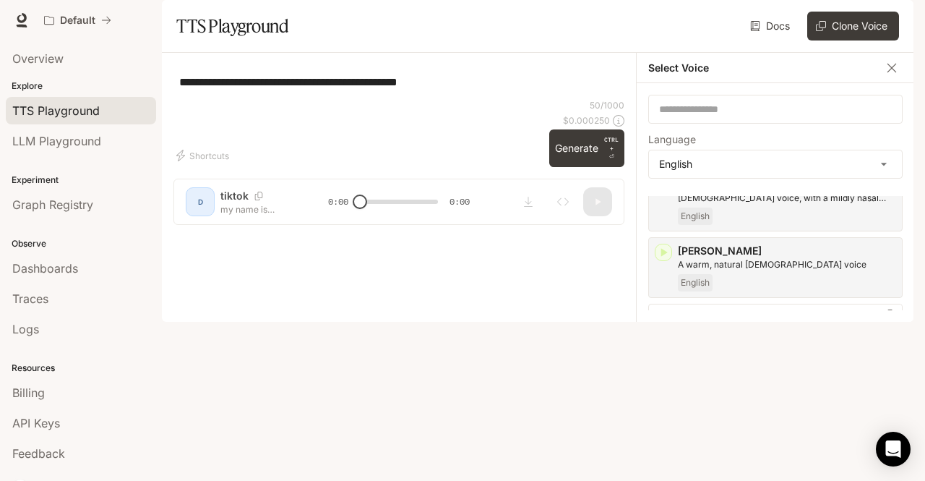
scroll to position [130, 0]
click at [666, 322] on icon "button" at bounding box center [664, 318] width 7 height 9
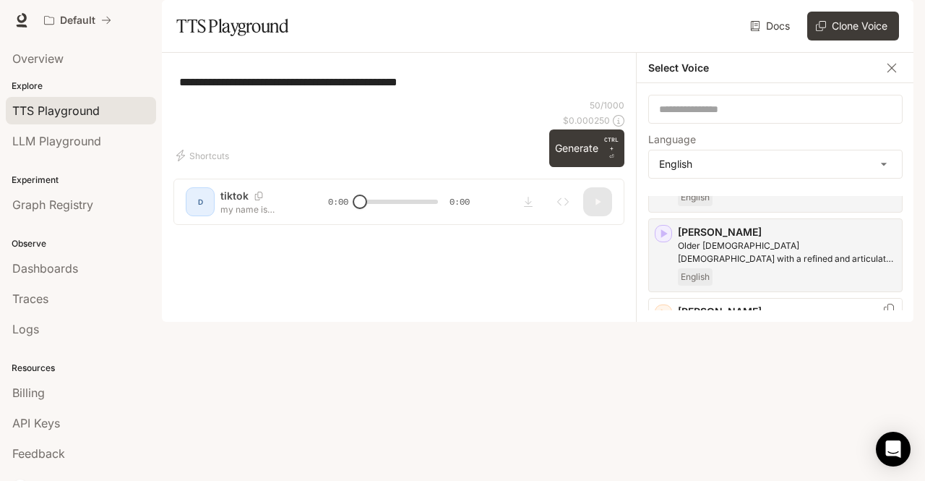
scroll to position [215, 0]
drag, startPoint x: 719, startPoint y: 271, endPoint x: 678, endPoint y: 267, distance: 41.4
click at [678, 239] on p "[PERSON_NAME]" at bounding box center [787, 231] width 218 height 14
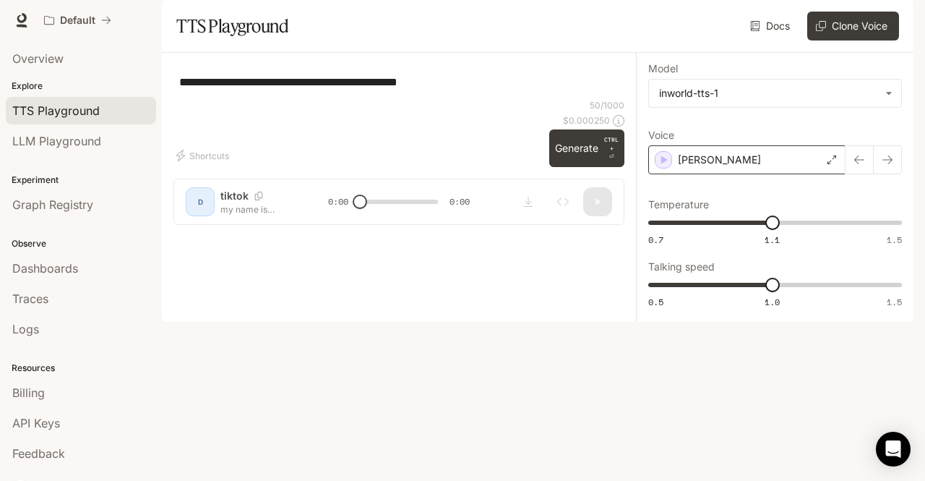
click at [763, 174] on div "[PERSON_NAME]" at bounding box center [746, 159] width 197 height 29
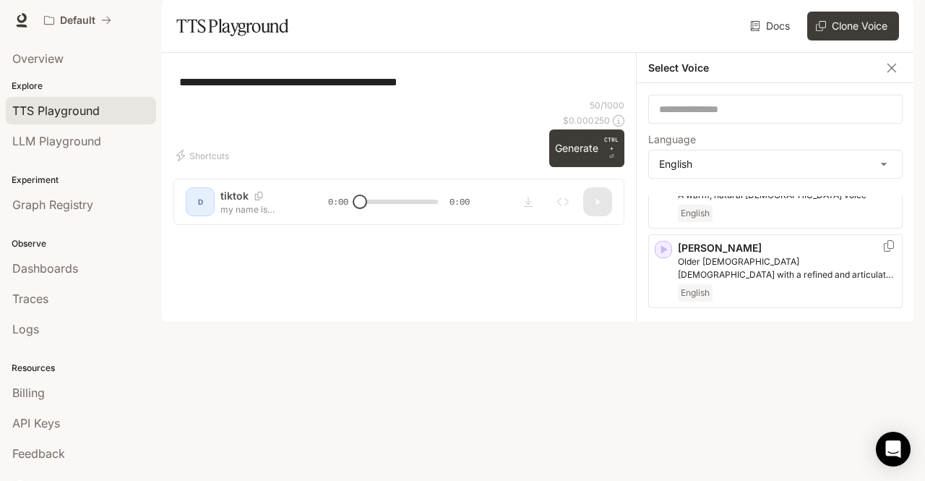
scroll to position [198, 0]
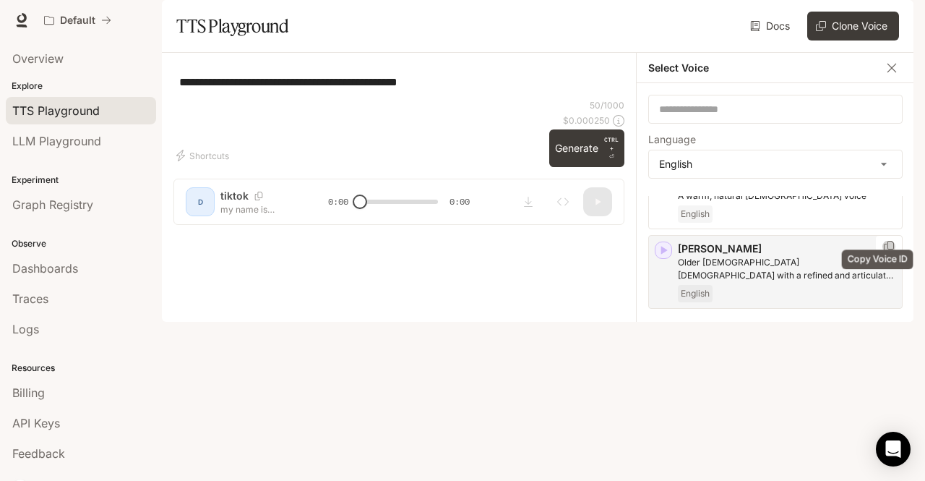
click at [882, 252] on icon "Copy Voice ID" at bounding box center [889, 247] width 14 height 12
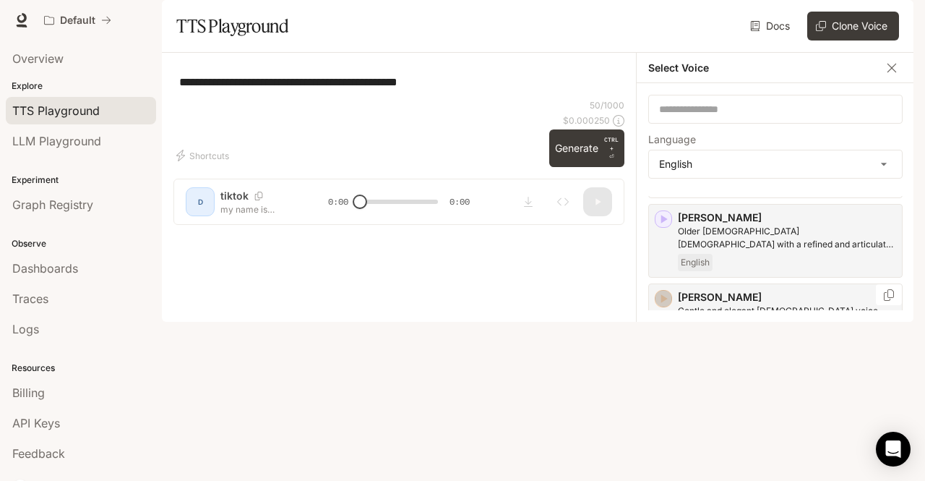
click at [667, 306] on icon "button" at bounding box center [663, 298] width 14 height 14
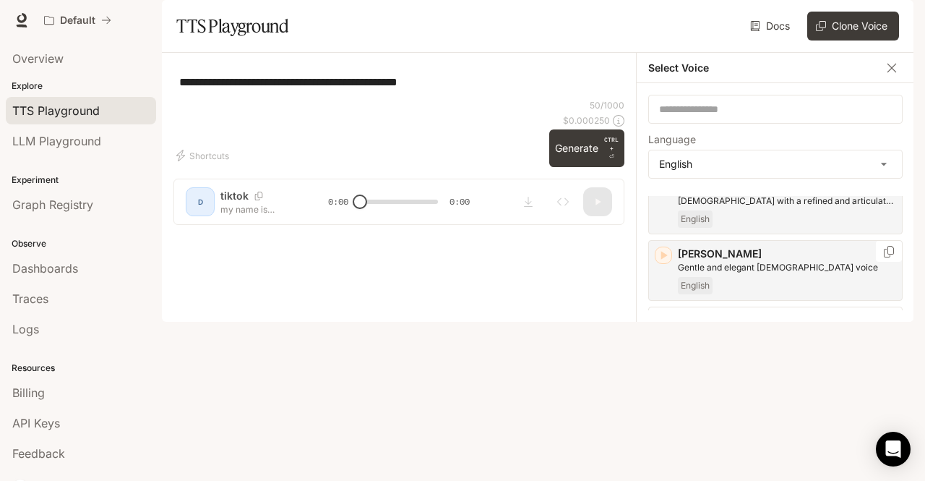
scroll to position [274, 0]
click at [882, 256] on icon "Copy Voice ID" at bounding box center [889, 250] width 14 height 12
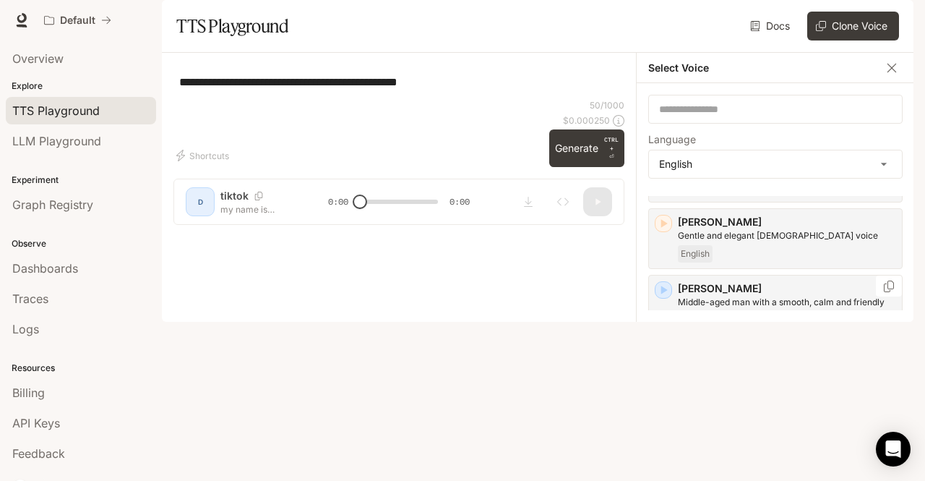
scroll to position [307, 0]
click at [666, 295] on icon "button" at bounding box center [663, 287] width 14 height 14
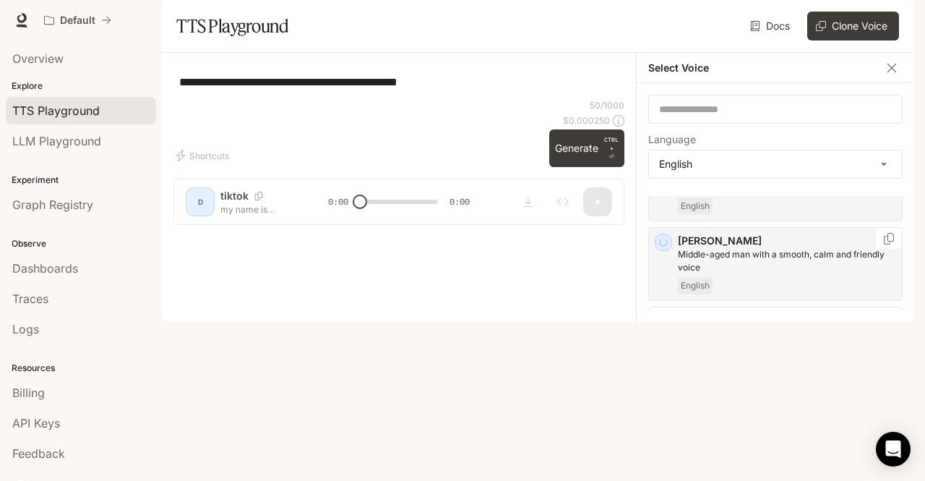
scroll to position [353, 0]
click at [658, 328] on icon "button" at bounding box center [663, 321] width 14 height 14
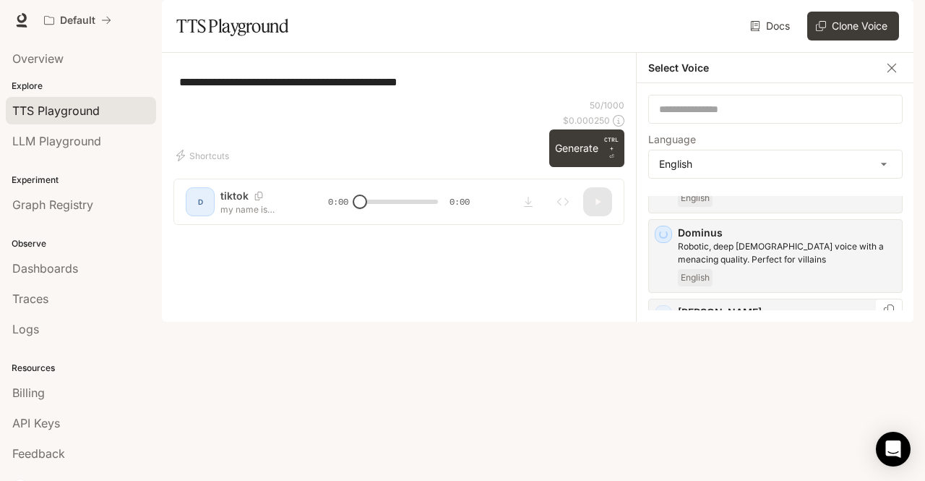
click at [664, 346] on div "[PERSON_NAME] [DEMOGRAPHIC_DATA] with a fast-talking, emphatic and streetwise t…" at bounding box center [775, 336] width 254 height 74
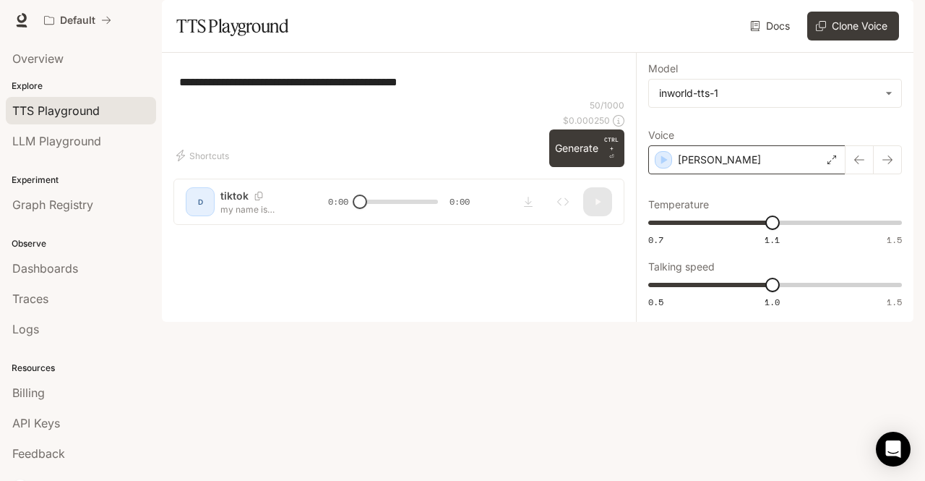
click at [832, 164] on icon at bounding box center [832, 159] width 9 height 9
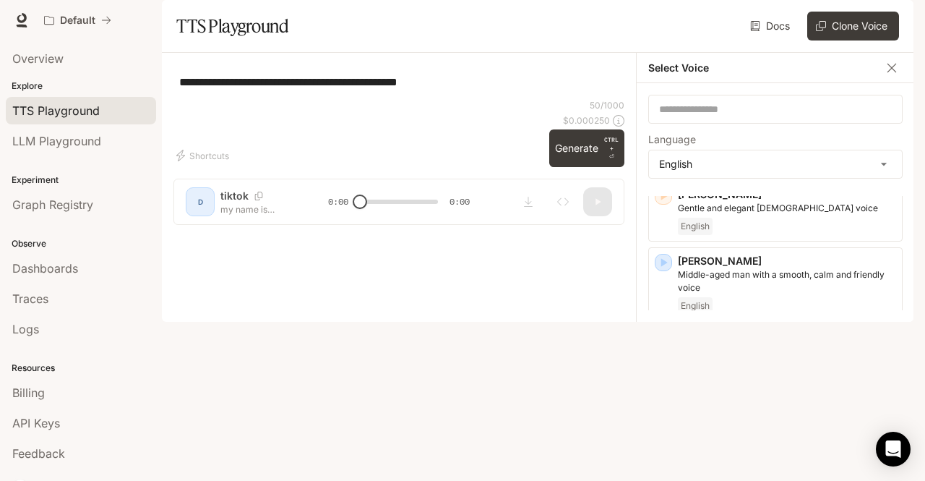
scroll to position [338, 0]
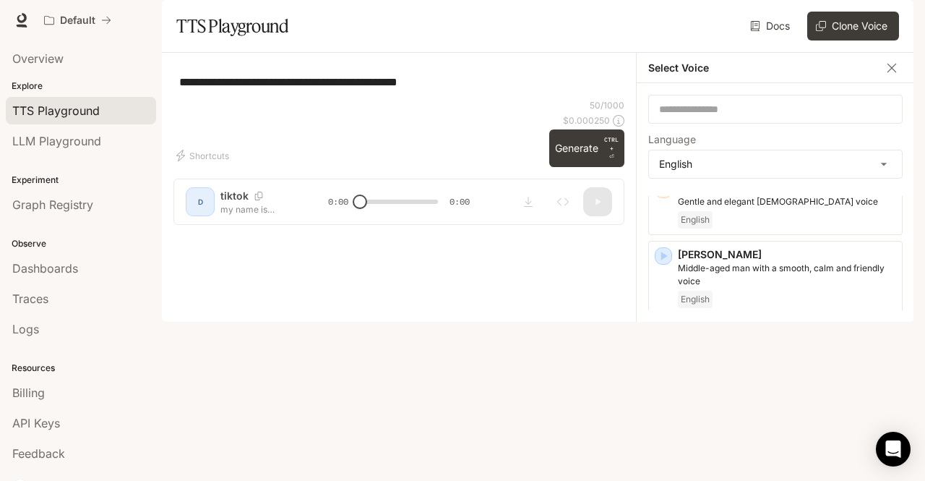
click at [663, 340] on icon "button" at bounding box center [664, 335] width 7 height 9
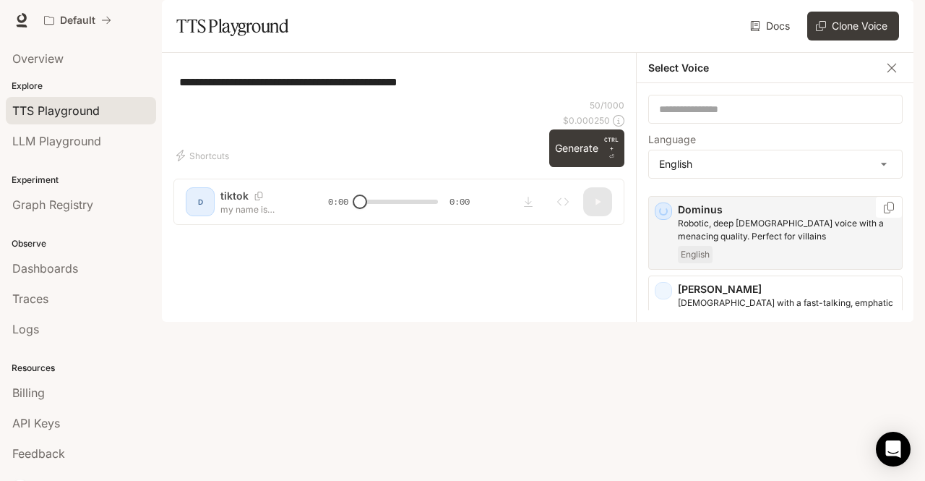
scroll to position [463, 0]
click at [665, 294] on icon "button" at bounding box center [664, 290] width 7 height 9
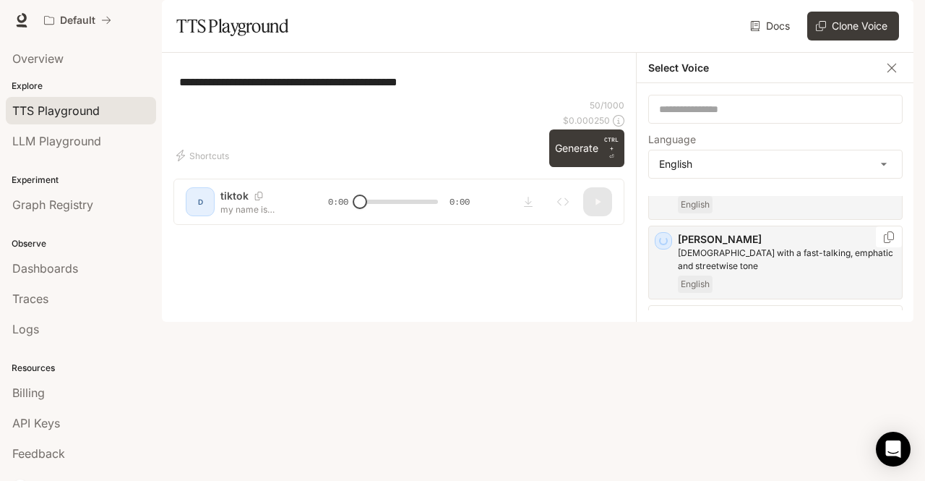
scroll to position [515, 0]
click at [664, 322] on icon "button" at bounding box center [664, 317] width 7 height 9
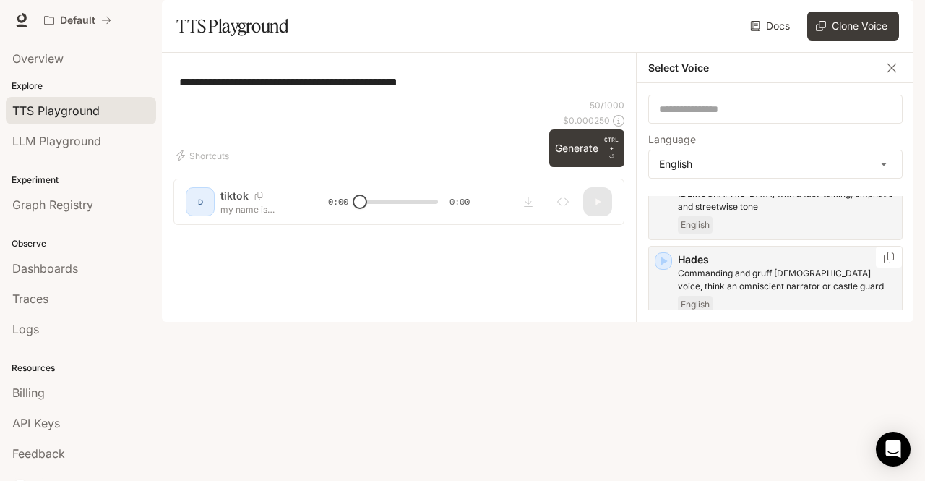
scroll to position [573, 0]
click at [882, 262] on icon "Copy Voice ID" at bounding box center [889, 257] width 14 height 12
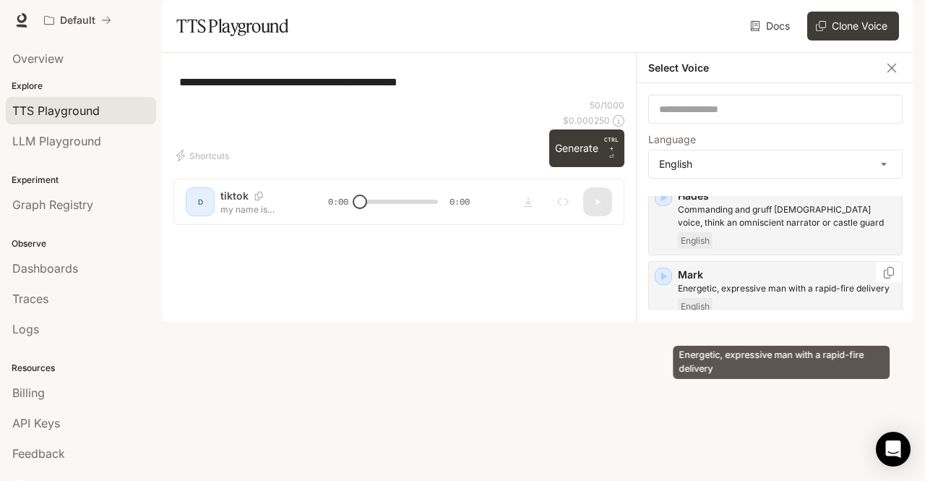
scroll to position [646, 0]
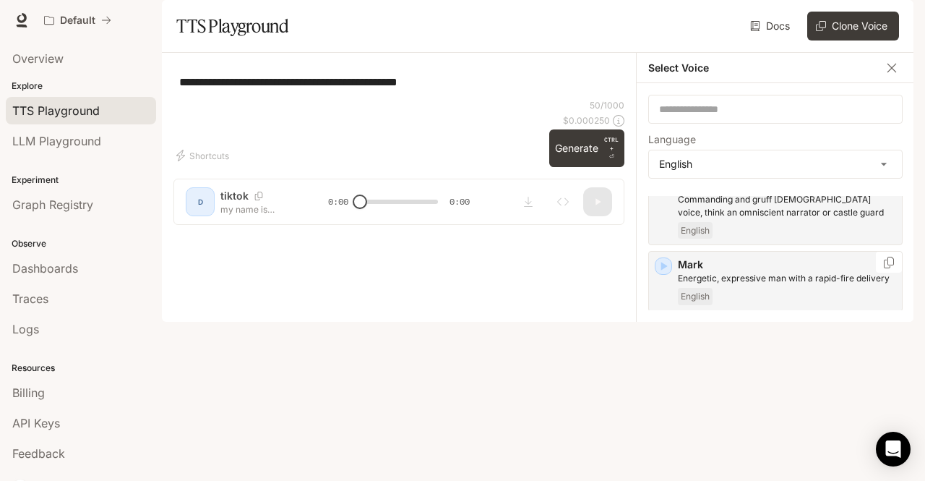
click at [661, 271] on icon "button" at bounding box center [664, 266] width 7 height 9
click at [662, 338] on icon "button" at bounding box center [664, 333] width 7 height 9
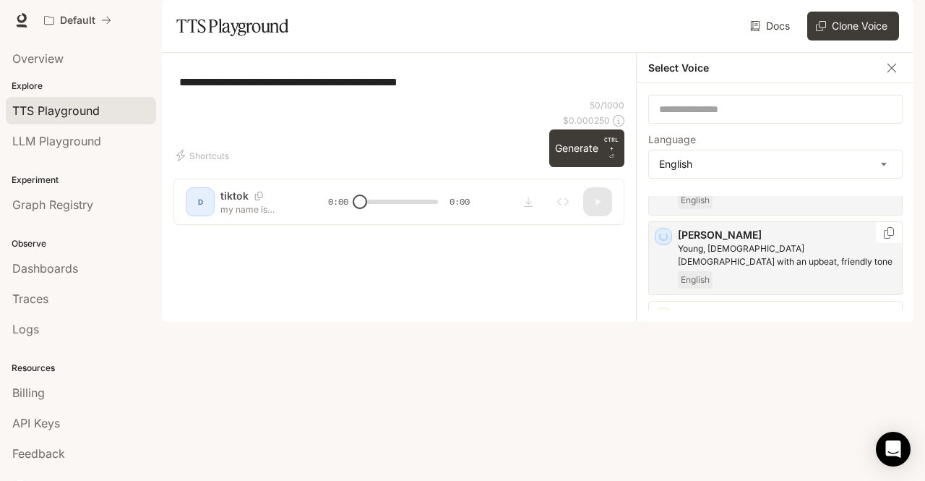
scroll to position [744, 0]
click at [884, 236] on icon "Copy Voice ID" at bounding box center [889, 231] width 10 height 12
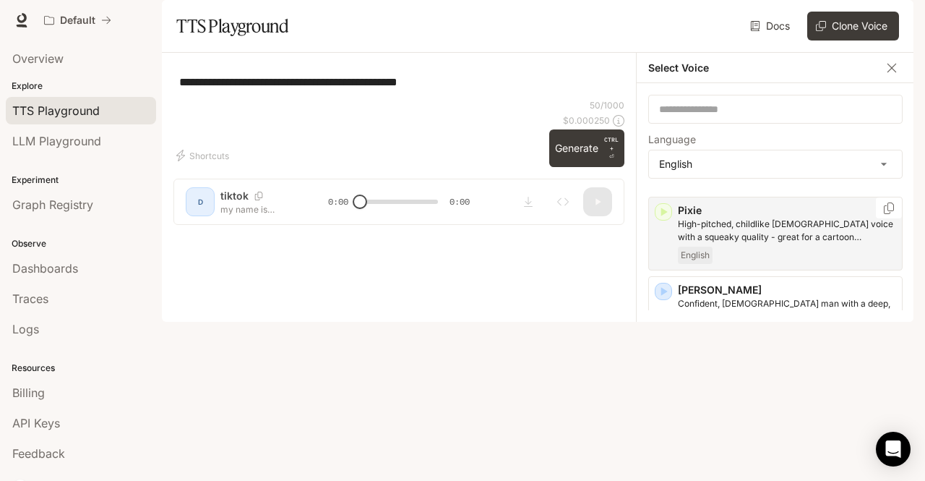
scroll to position [845, 0]
click at [664, 220] on icon "button" at bounding box center [663, 212] width 14 height 14
click at [664, 296] on icon "button" at bounding box center [664, 292] width 7 height 9
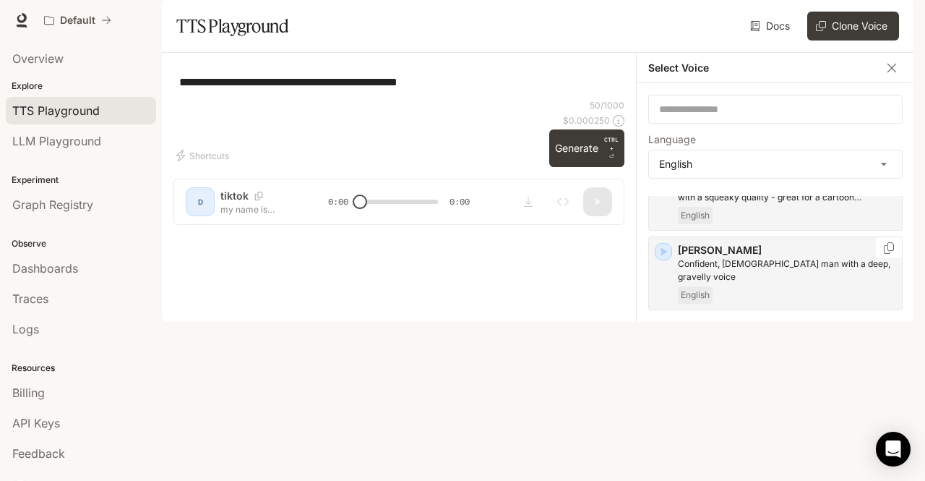
scroll to position [886, 0]
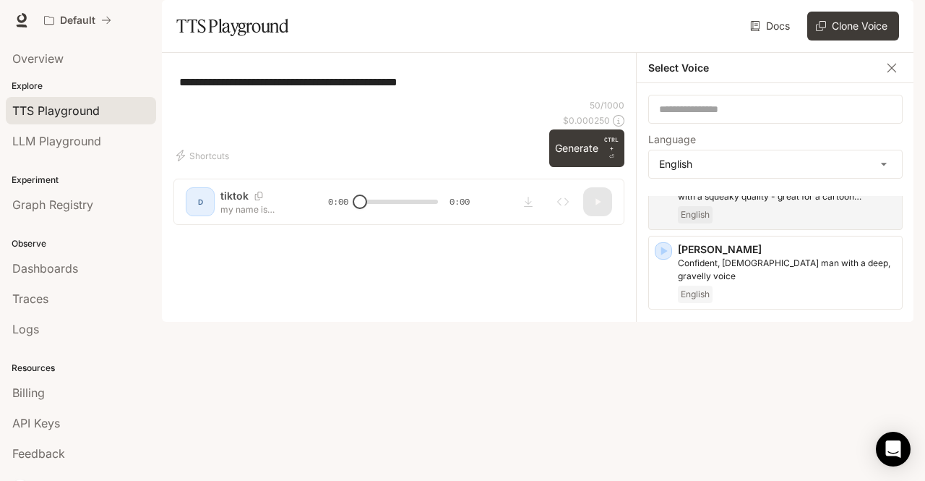
click at [661, 338] on icon "button" at bounding box center [663, 330] width 14 height 14
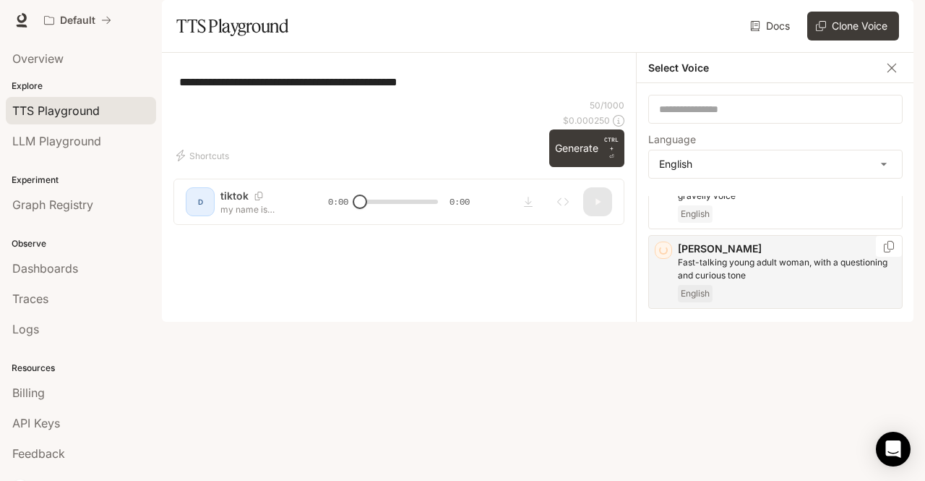
scroll to position [971, 0]
click at [662, 330] on icon "button" at bounding box center [664, 325] width 7 height 9
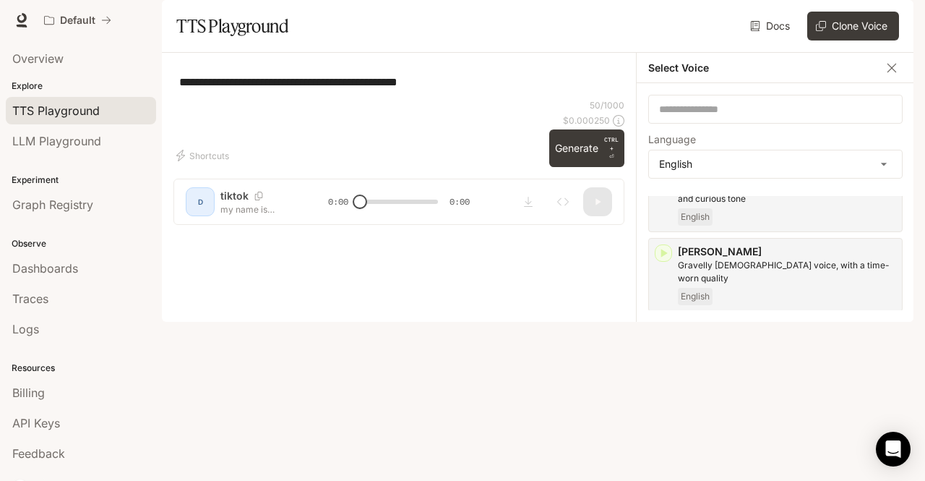
click at [658, 337] on icon "button" at bounding box center [663, 332] width 14 height 14
click at [664, 408] on icon "button" at bounding box center [664, 412] width 7 height 9
click at [883, 403] on icon "Copy Voice ID" at bounding box center [889, 409] width 14 height 12
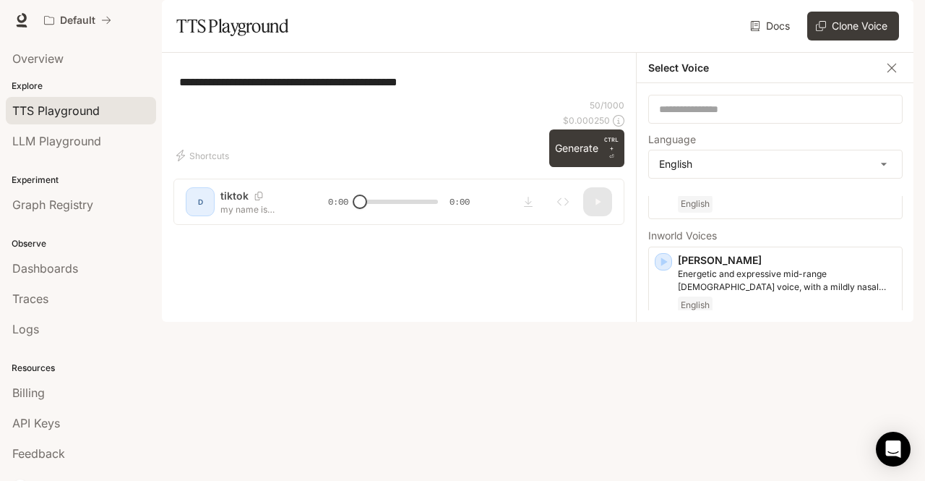
scroll to position [0, 0]
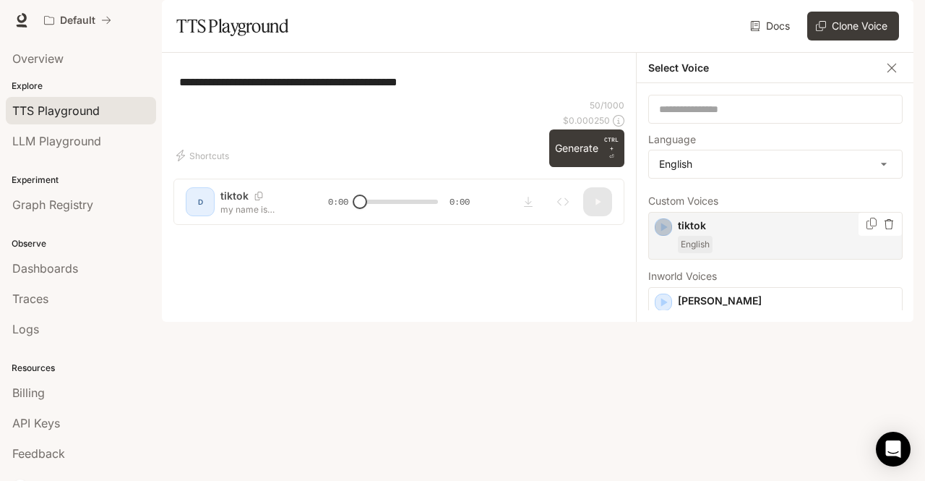
click at [665, 234] on icon "button" at bounding box center [663, 227] width 14 height 14
click at [865, 229] on icon "Copy Voice ID" at bounding box center [872, 224] width 14 height 12
click at [772, 150] on label "Language" at bounding box center [775, 142] width 254 height 14
click at [771, 204] on body "**********" at bounding box center [462, 240] width 925 height 481
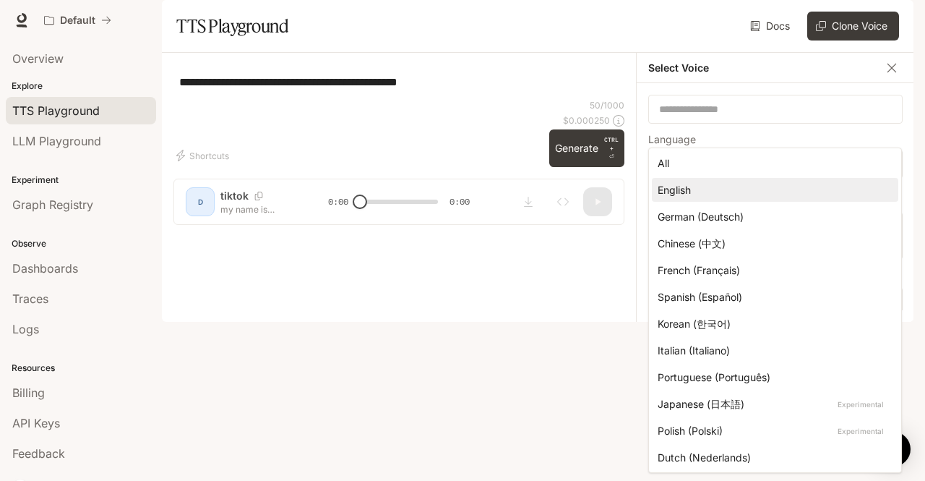
click at [814, 118] on div at bounding box center [462, 240] width 925 height 481
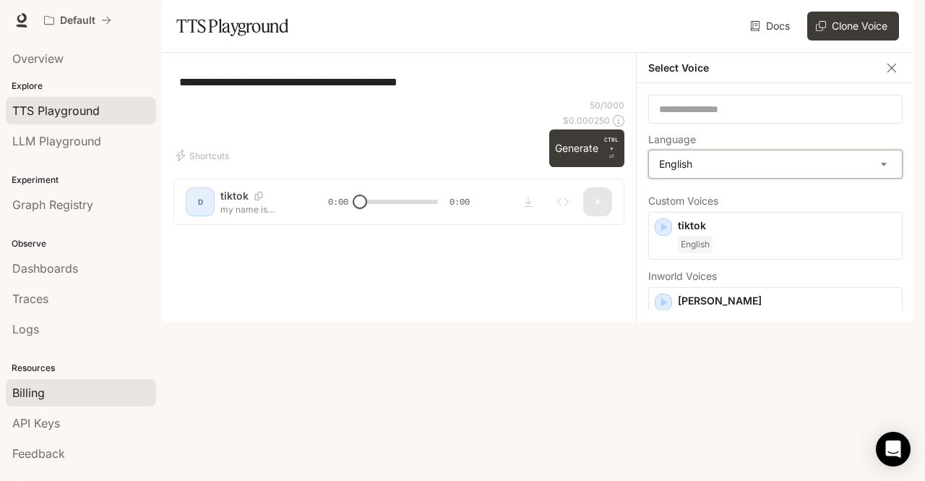
scroll to position [14, 0]
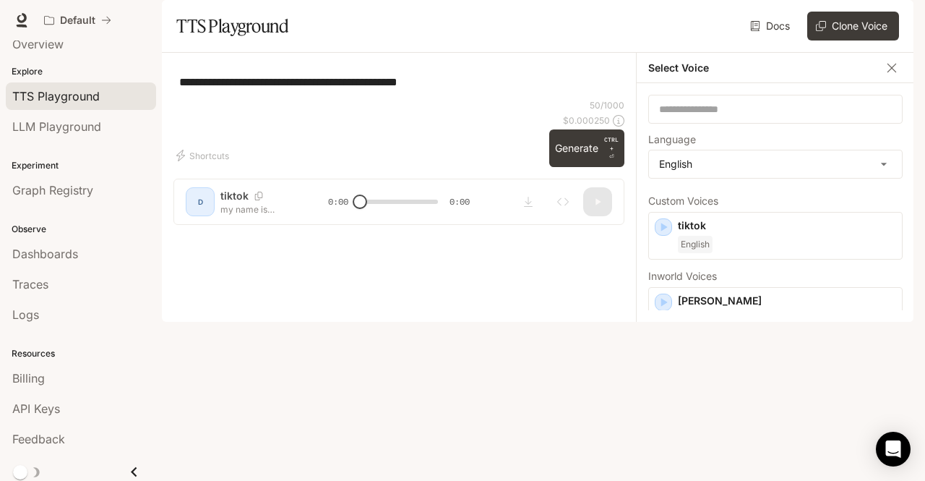
click at [758, 21] on span "Runtime" at bounding box center [757, 21] width 41 height 18
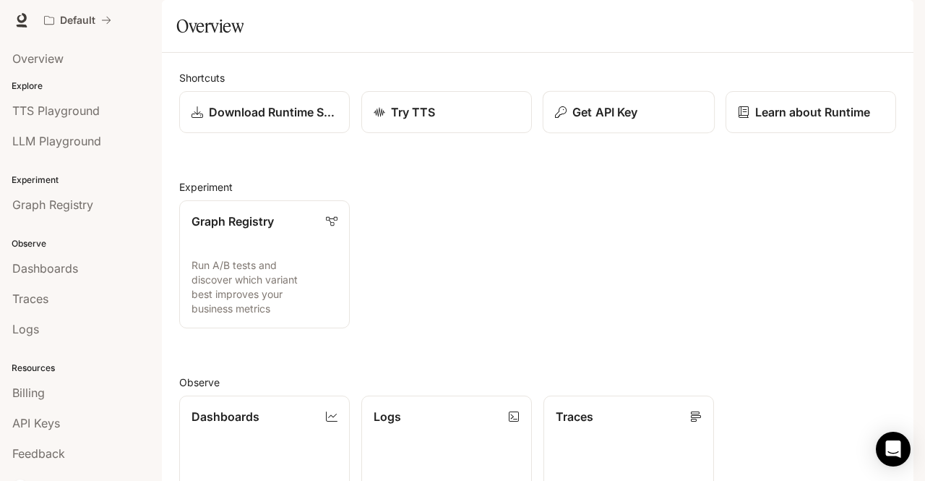
click at [640, 121] on div "Get API Key" at bounding box center [628, 111] width 147 height 17
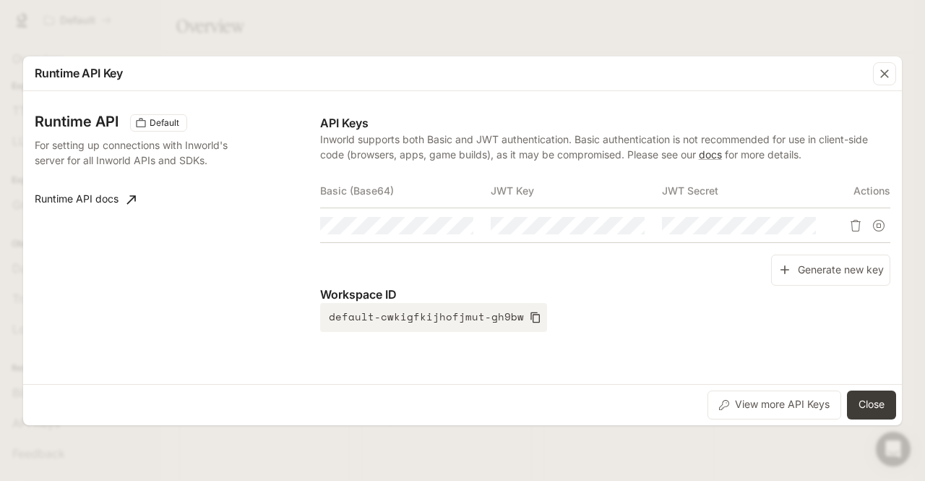
click at [665, 43] on div "Runtime API Key Runtime API Default For setting up connections with Inworld's s…" at bounding box center [462, 240] width 925 height 481
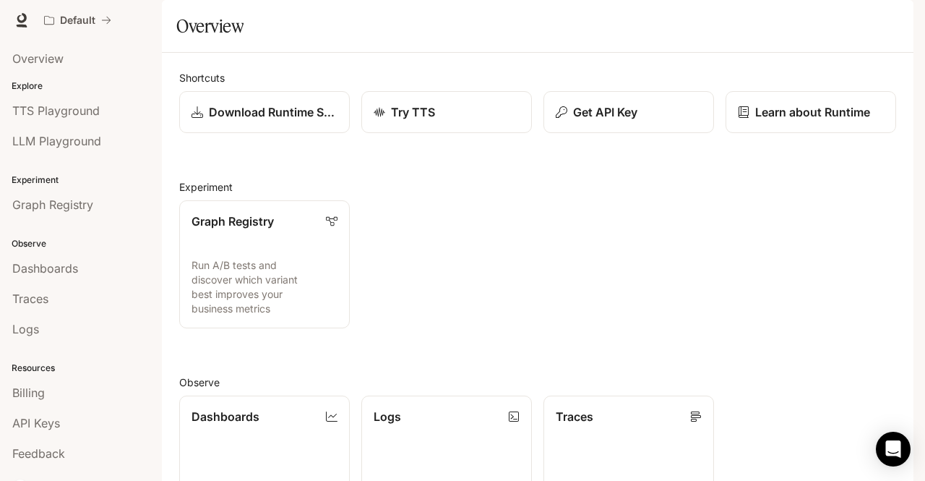
click at [883, 19] on button "button" at bounding box center [893, 20] width 29 height 29
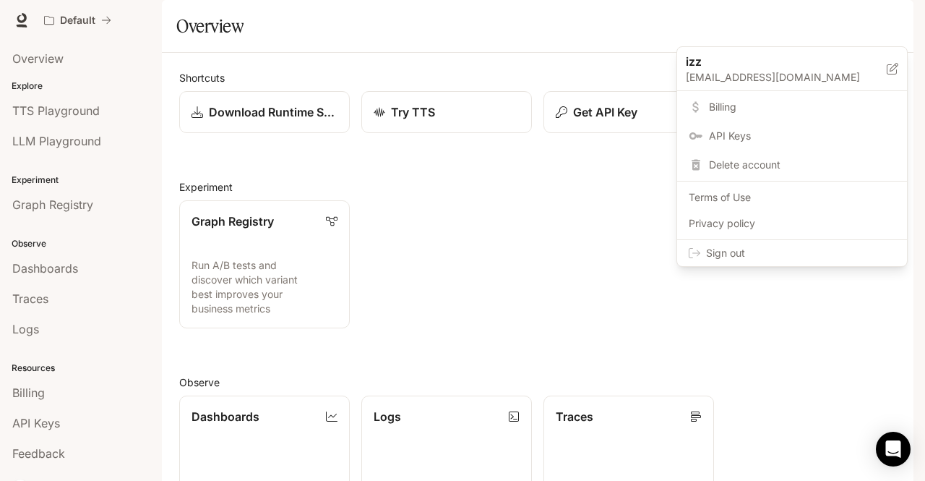
click at [732, 111] on span "Billing" at bounding box center [802, 107] width 187 height 14
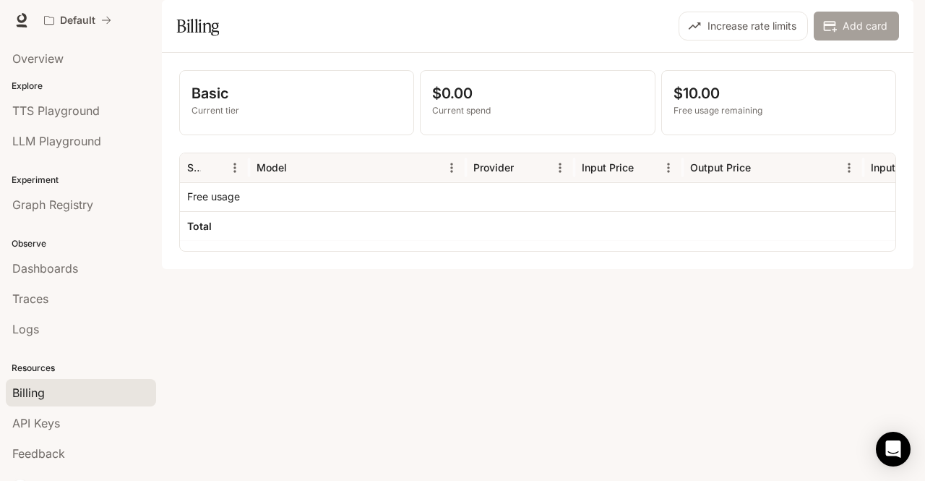
click at [836, 33] on icon "button" at bounding box center [830, 26] width 14 height 14
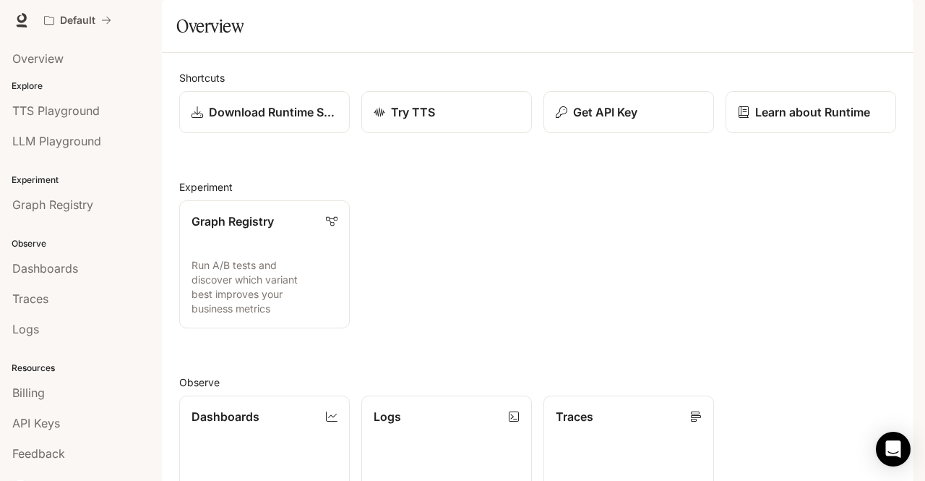
click at [807, 22] on span "Documentation" at bounding box center [827, 21] width 72 height 18
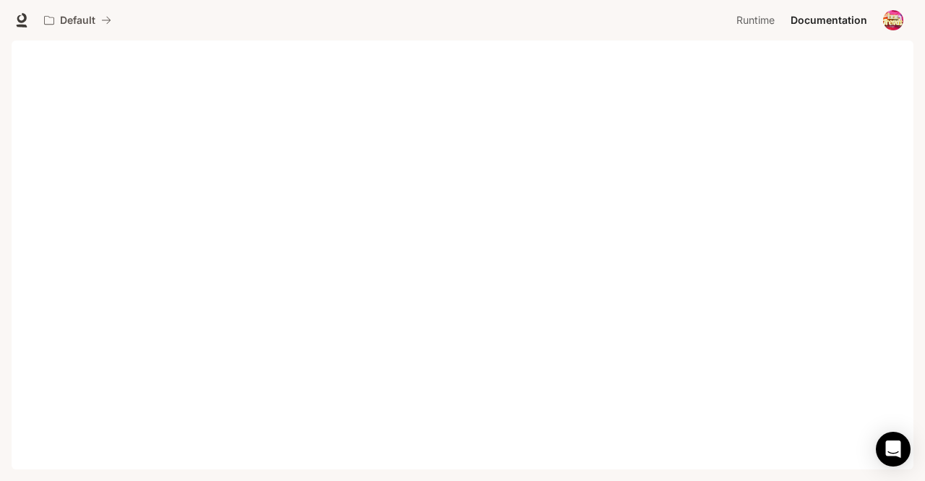
click at [823, 18] on span "Documentation" at bounding box center [829, 21] width 77 height 18
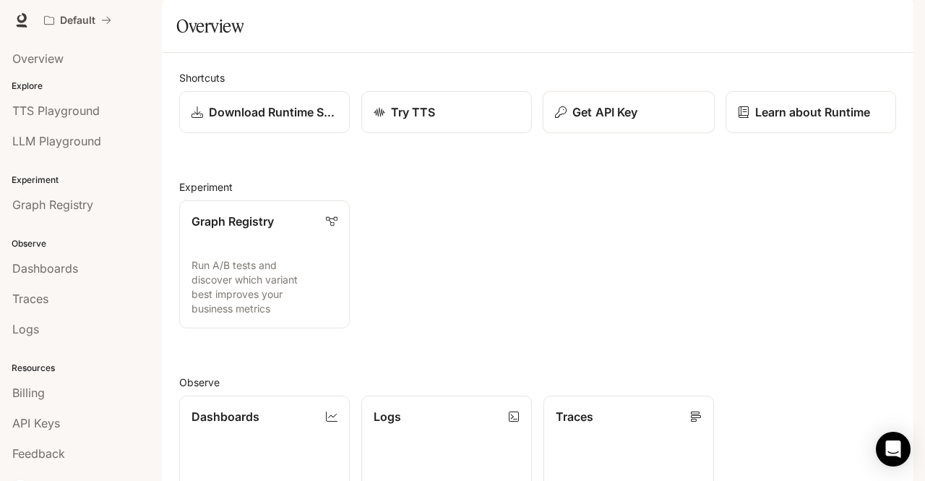
click at [577, 121] on p "Get API Key" at bounding box center [605, 111] width 65 height 17
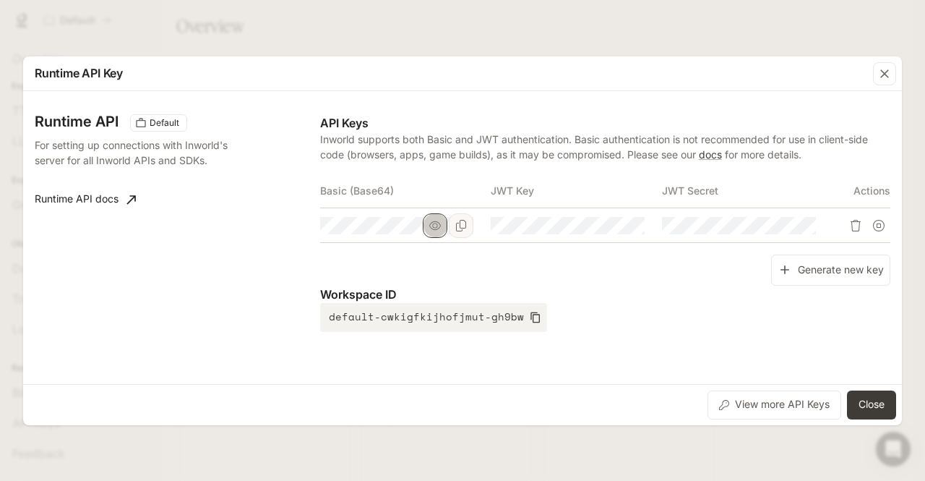
click at [435, 228] on icon "button" at bounding box center [435, 226] width 12 height 12
click at [458, 223] on icon "Copy Basic (Base64)" at bounding box center [461, 226] width 12 height 12
click at [381, 189] on th "Basic (Base64)" at bounding box center [405, 191] width 171 height 35
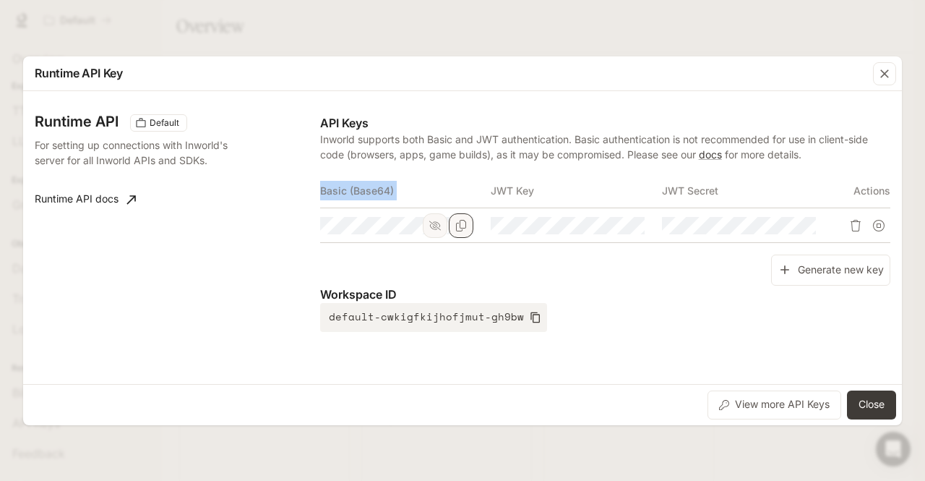
copy th "Basic (Base64)"
click at [613, 197] on th "JWT Key" at bounding box center [576, 191] width 171 height 35
click at [523, 194] on th "JWT Key" at bounding box center [576, 191] width 171 height 35
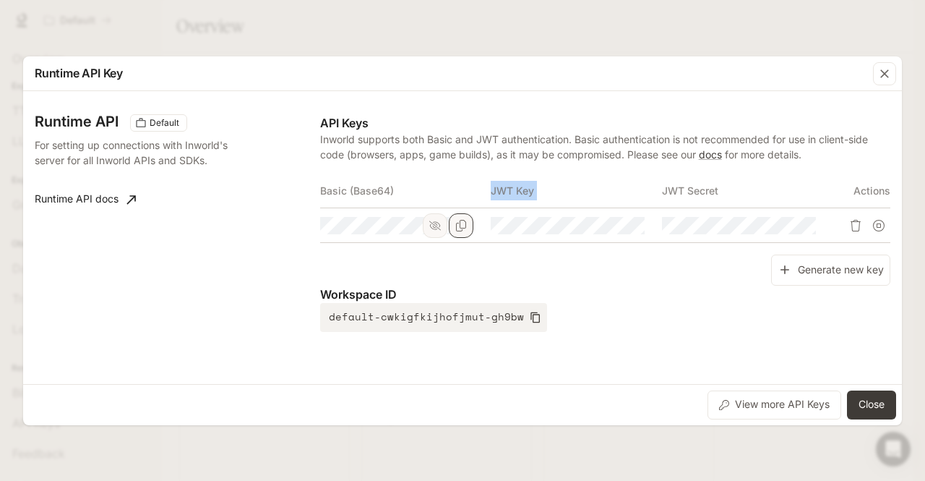
copy th "JWT Key"
click at [606, 233] on button "button" at bounding box center [606, 225] width 25 height 25
click at [632, 227] on icon "Copy Key" at bounding box center [633, 226] width 12 height 12
click at [702, 193] on th "JWT Secret" at bounding box center [747, 191] width 171 height 35
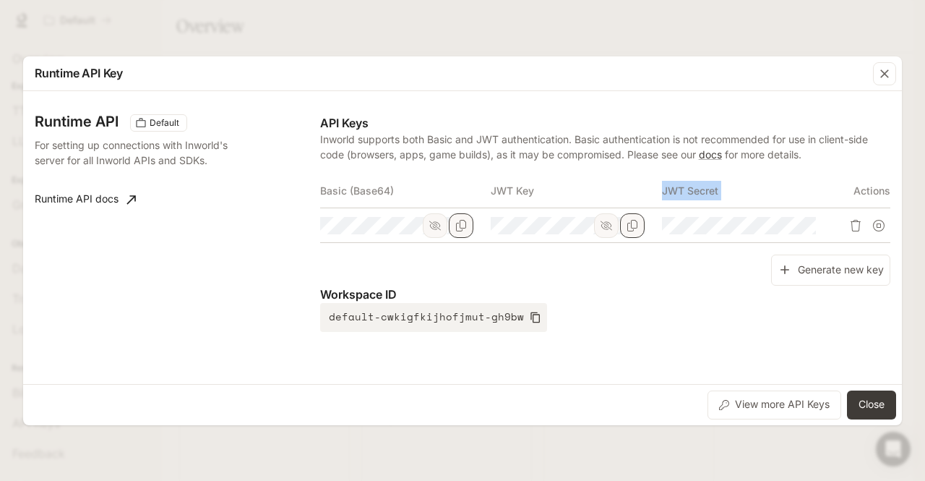
click at [702, 193] on th "JWT Secret" at bounding box center [747, 191] width 171 height 35
copy th "JWT Secret"
click at [787, 226] on button "button" at bounding box center [778, 225] width 25 height 25
click at [794, 229] on button "Copy Secret" at bounding box center [804, 225] width 25 height 25
